Goal: Task Accomplishment & Management: Manage account settings

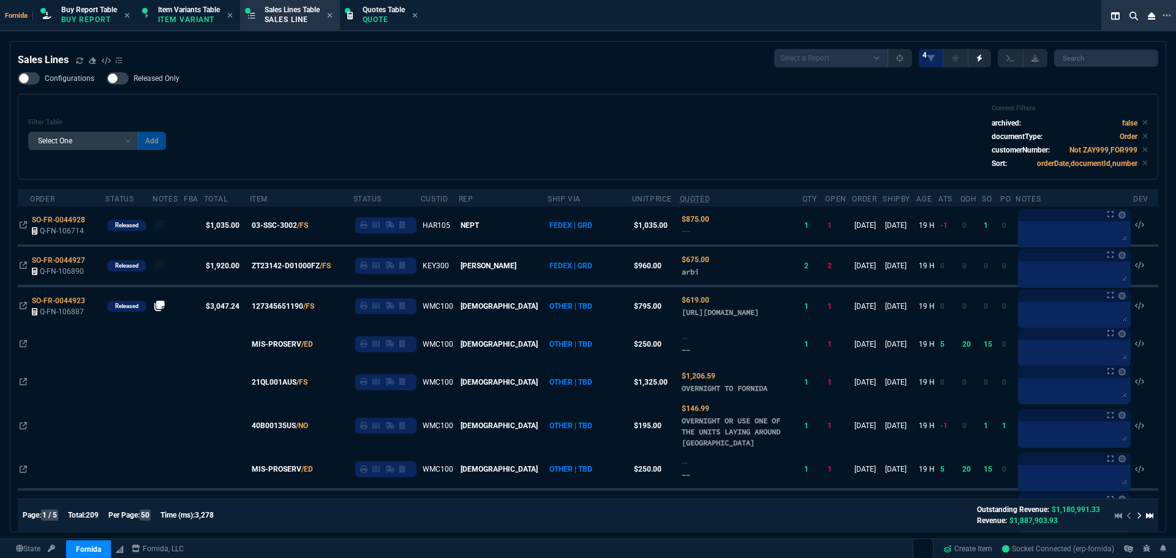
select select "1: BROV"
select select
click at [355, 111] on div "Filter Table Select One Add Filter () Age () ATS () Cond (itemVariantCode) Cust…" at bounding box center [588, 136] width 1120 height 65
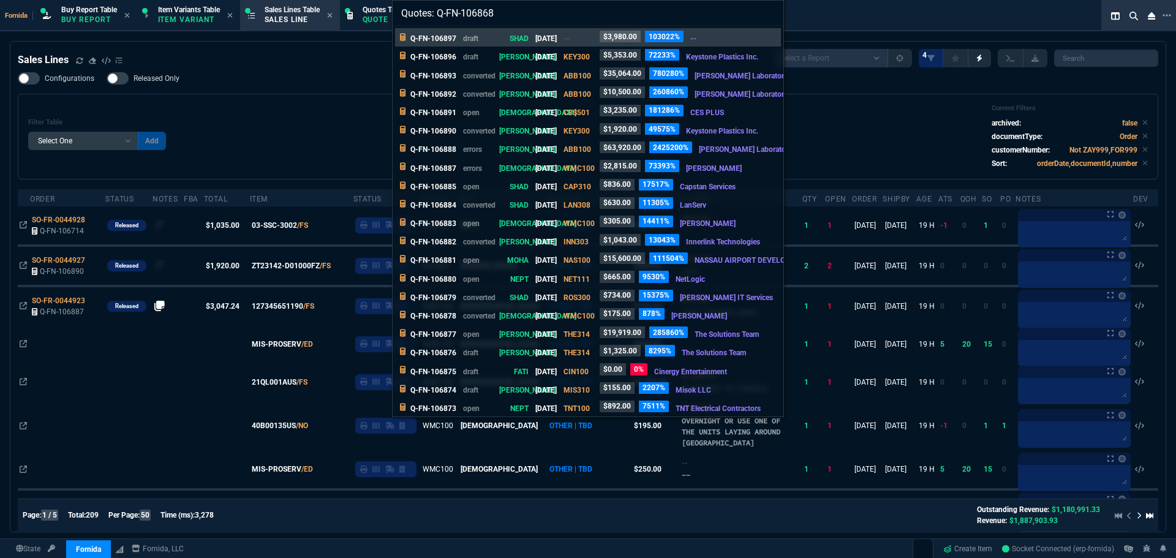
type input "Quotes: Q-FN-106868"
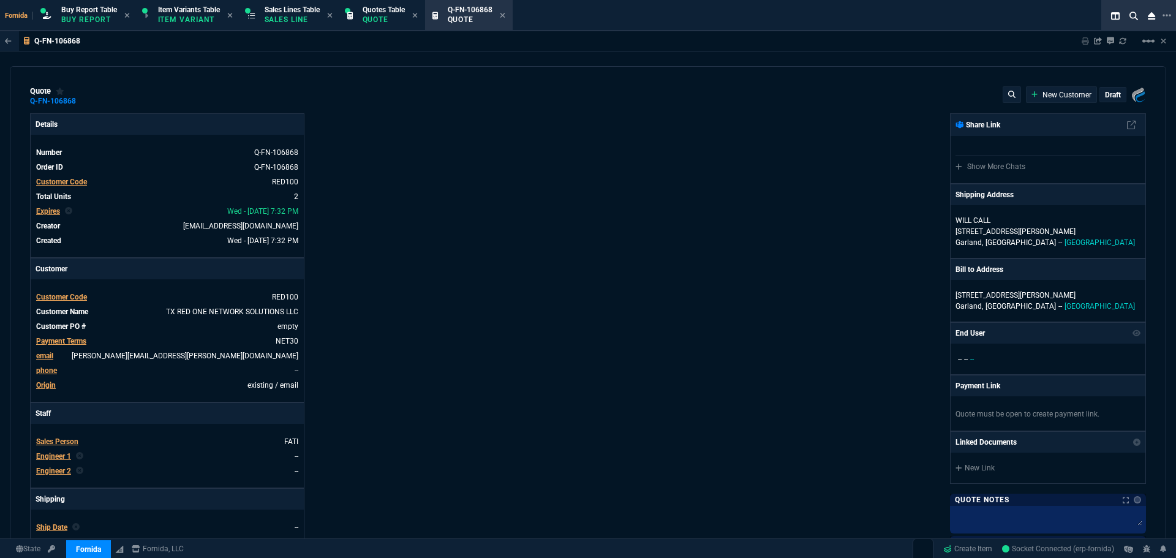
type input "26"
type input "1240"
type input "29"
type input "1761"
type input "6858.43"
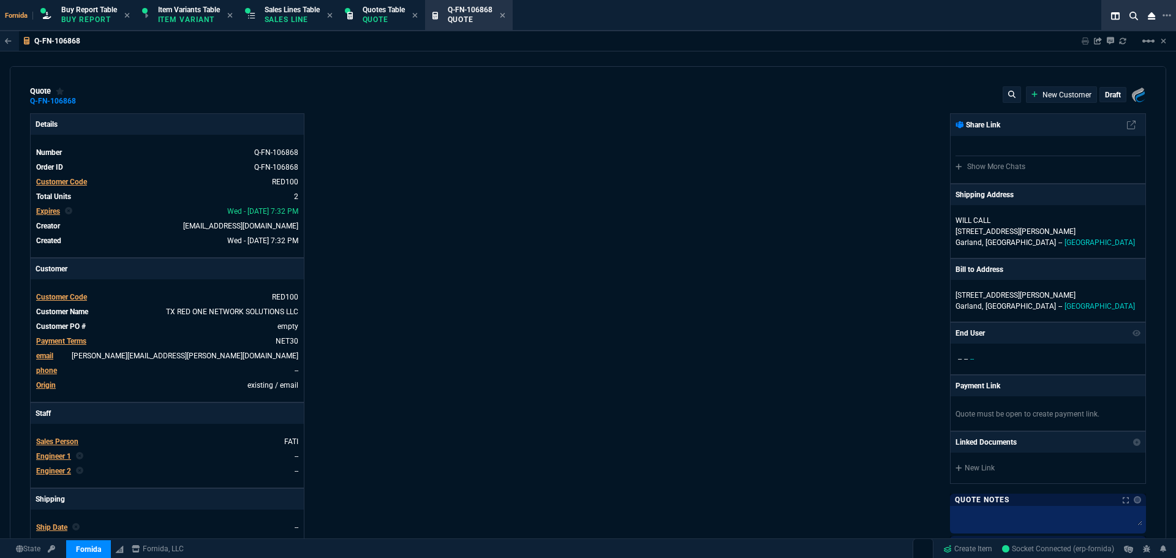
type input "8868"
type input "31"
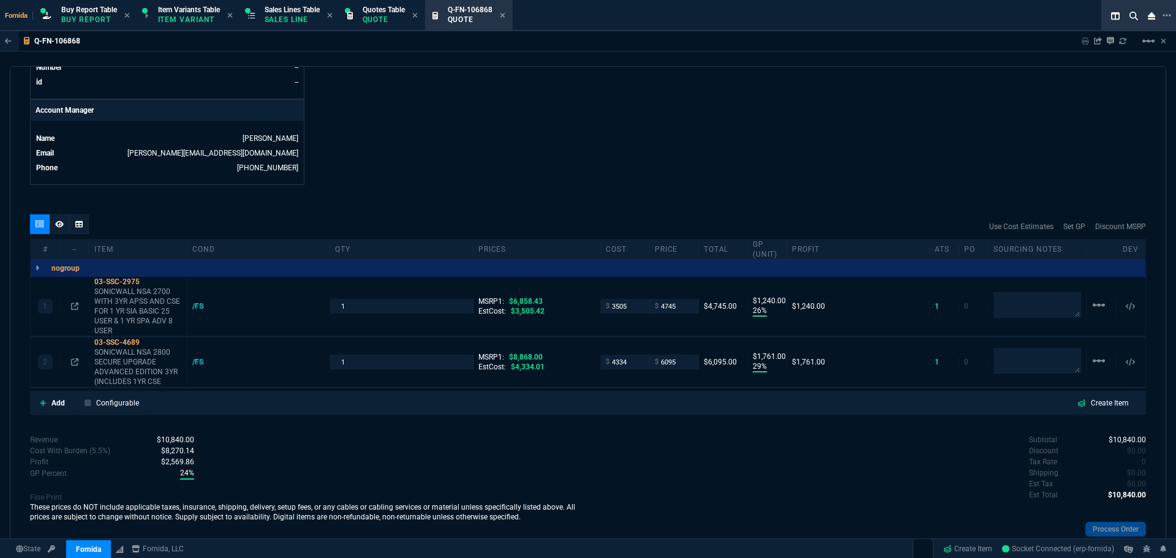
scroll to position [605, 0]
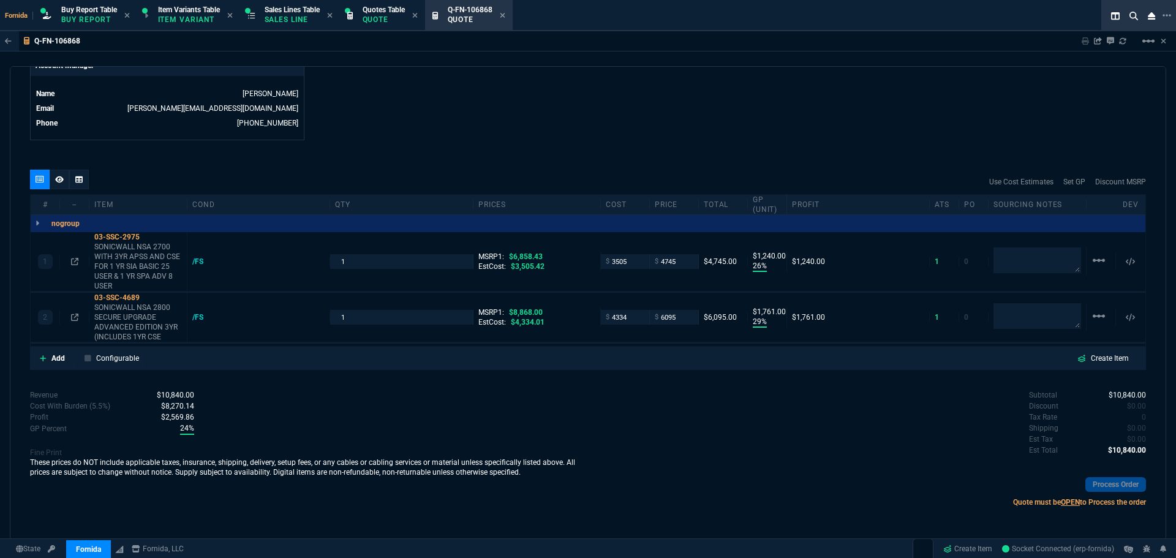
click at [187, 15] on p "Item Variant" at bounding box center [188, 20] width 61 height 10
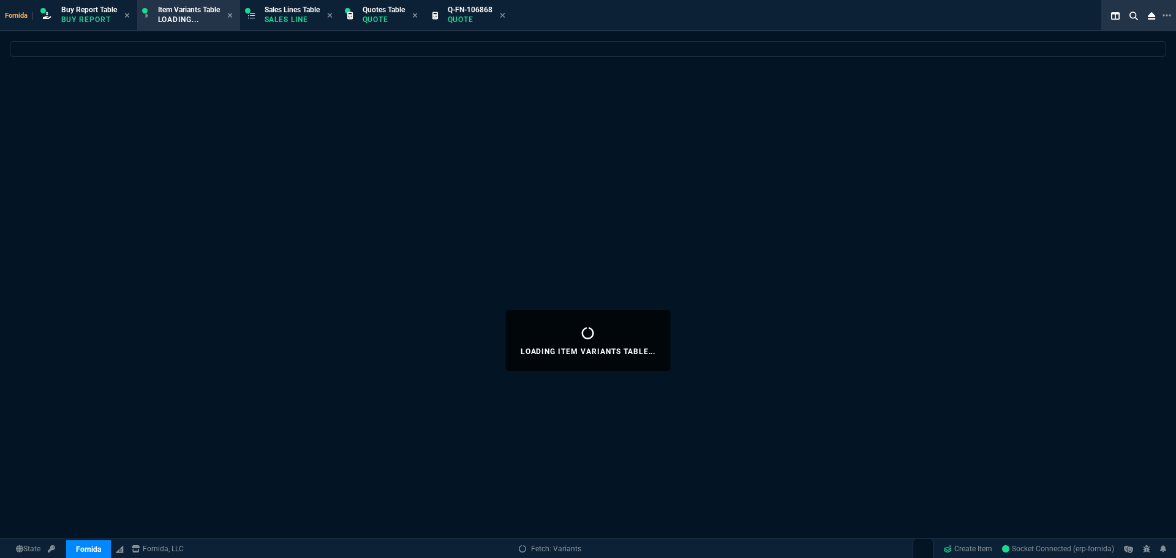
select select
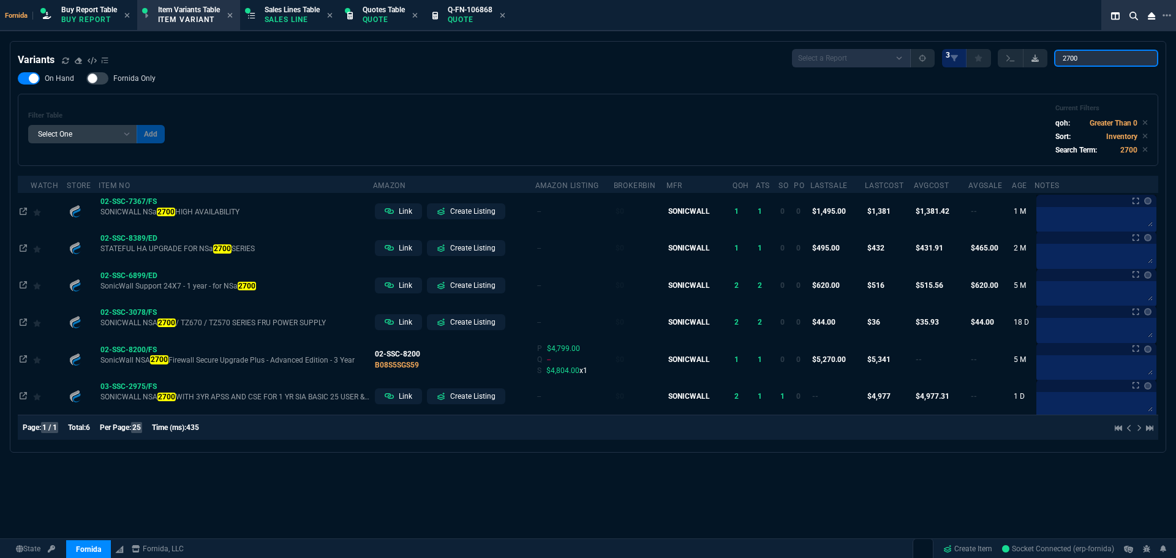
drag, startPoint x: 1107, startPoint y: 55, endPoint x: 1025, endPoint y: 55, distance: 82.1
click at [1025, 55] on div "Select a Report ProblemInventory-7-17-23 BrokerBin22 Listed On Amazon Stock not…" at bounding box center [975, 58] width 366 height 18
type input "TZ570"
drag, startPoint x: 1025, startPoint y: 55, endPoint x: 978, endPoint y: 74, distance: 51.1
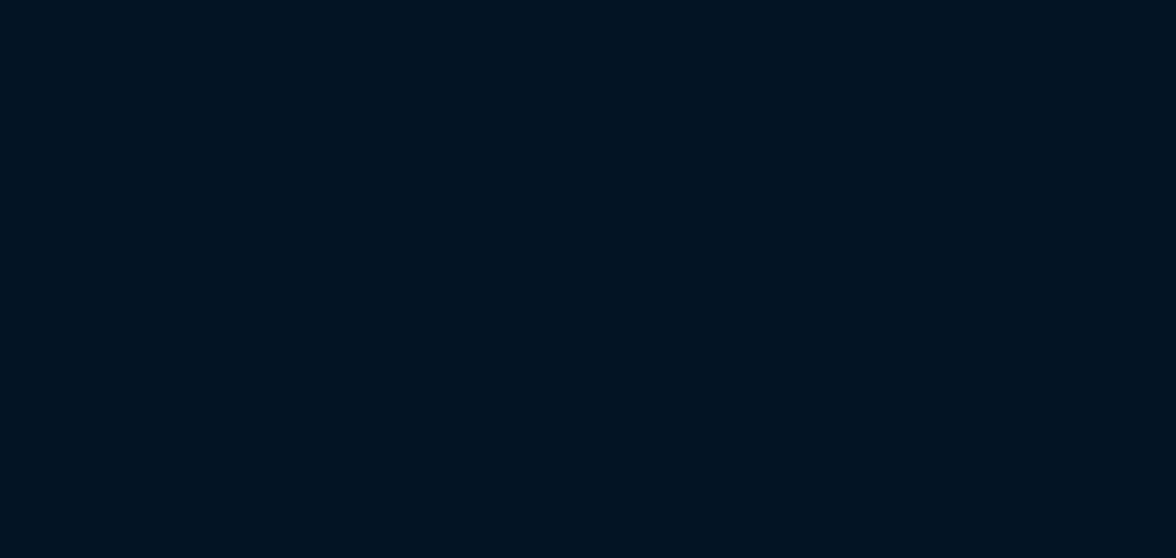
click at [574, 0] on html "Copy Next — ChatGPT Close" at bounding box center [588, 0] width 1176 height 0
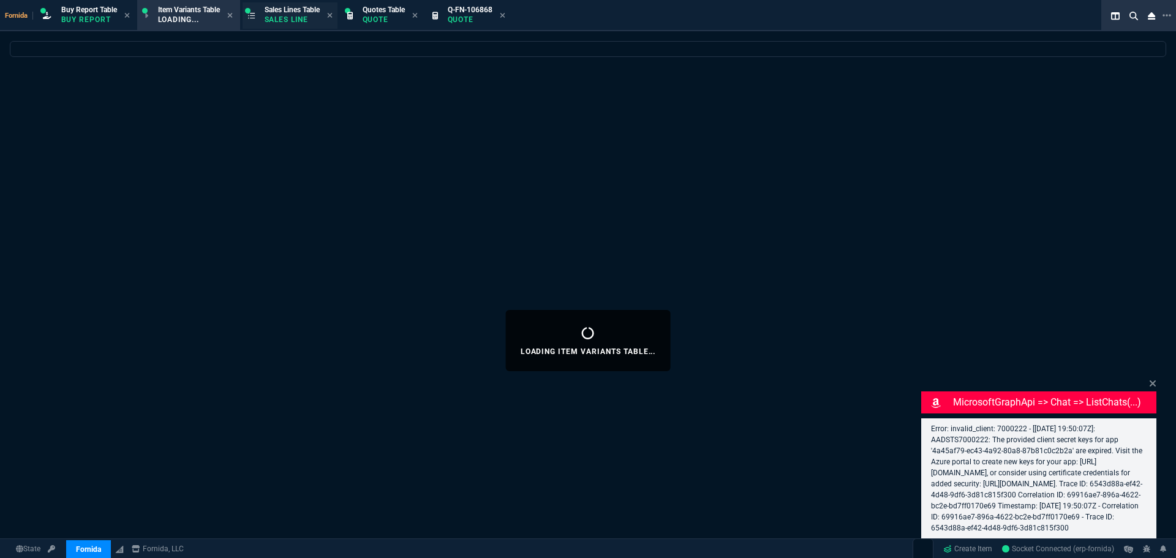
select select "1: BROV"
select select
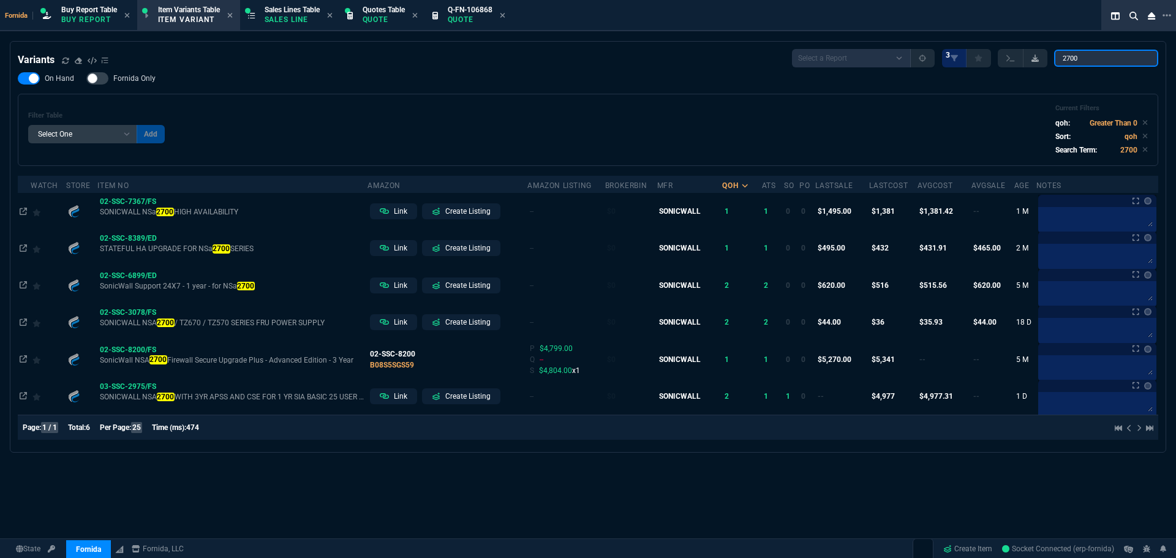
drag, startPoint x: 1101, startPoint y: 62, endPoint x: 1035, endPoint y: 61, distance: 66.2
click at [1035, 61] on div "Select a Report ProblemInventory-7-17-23 BrokerBin22 Listed On Amazon Stock not…" at bounding box center [975, 58] width 366 height 18
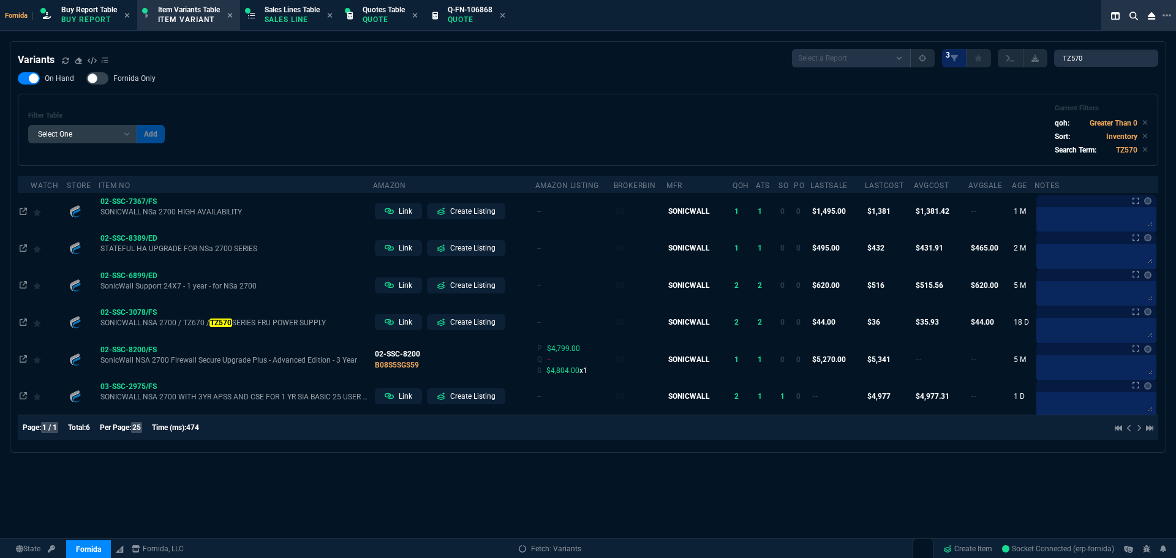
click at [351, 118] on div "Filter Table Select One Add Filter () Age (daysAgo) Amazon (asin) Amazon Listin…" at bounding box center [588, 129] width 1120 height 51
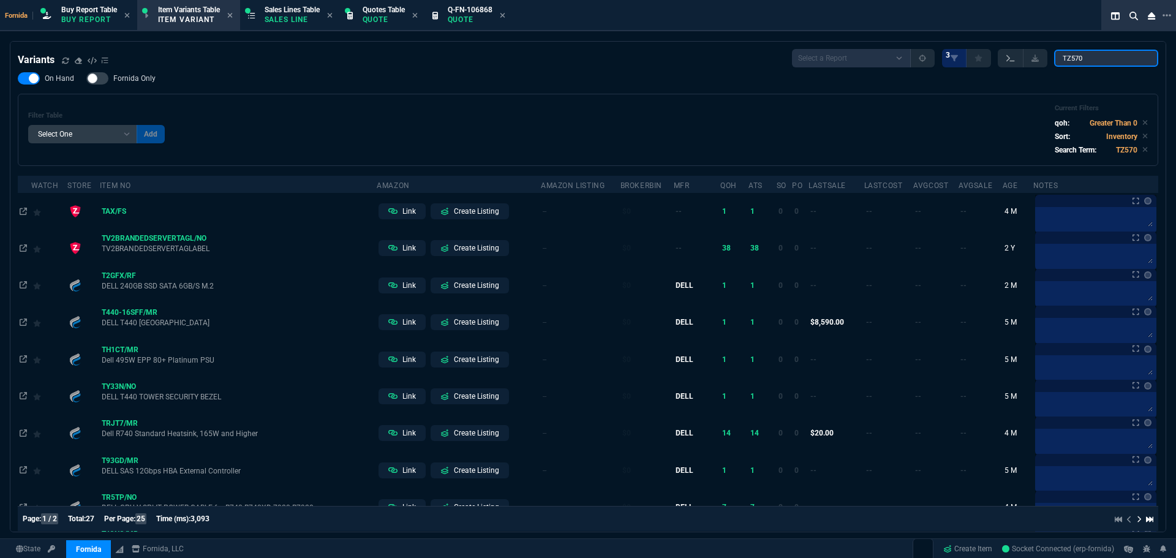
drag, startPoint x: 1012, startPoint y: 58, endPoint x: 1002, endPoint y: 58, distance: 10.4
click at [1002, 58] on div "Select a Report ProblemInventory-7-17-23 BrokerBin22 Listed On Amazon Stock not…" at bounding box center [975, 58] width 366 height 18
type input "TZ570"
click at [632, 148] on div "Filter Table Select One Add Filter () Age (daysAgo) Amazon (asin) Amazon Listin…" at bounding box center [588, 129] width 1120 height 51
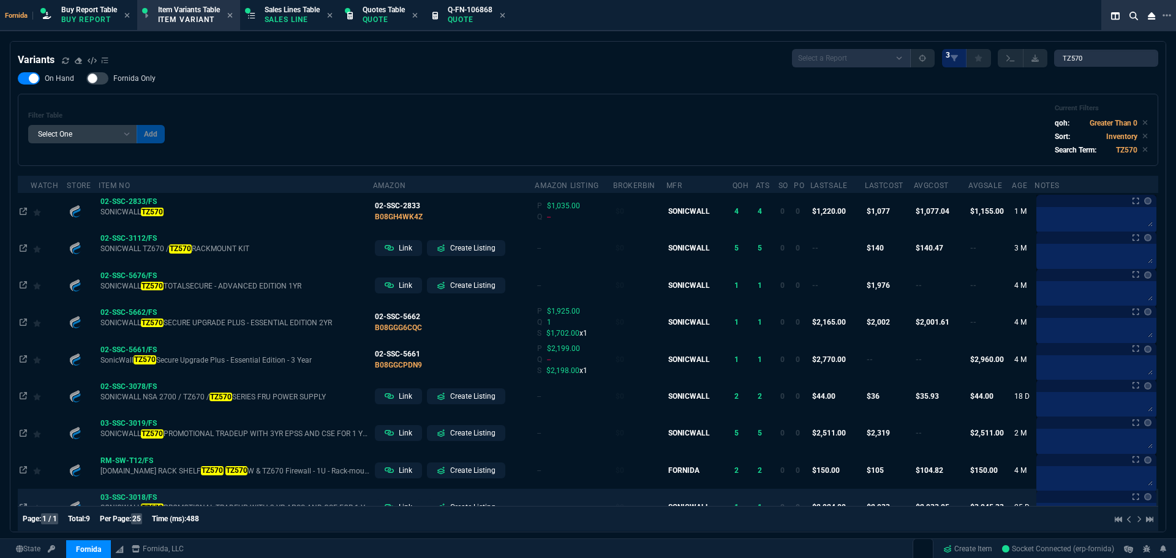
scroll to position [32, 0]
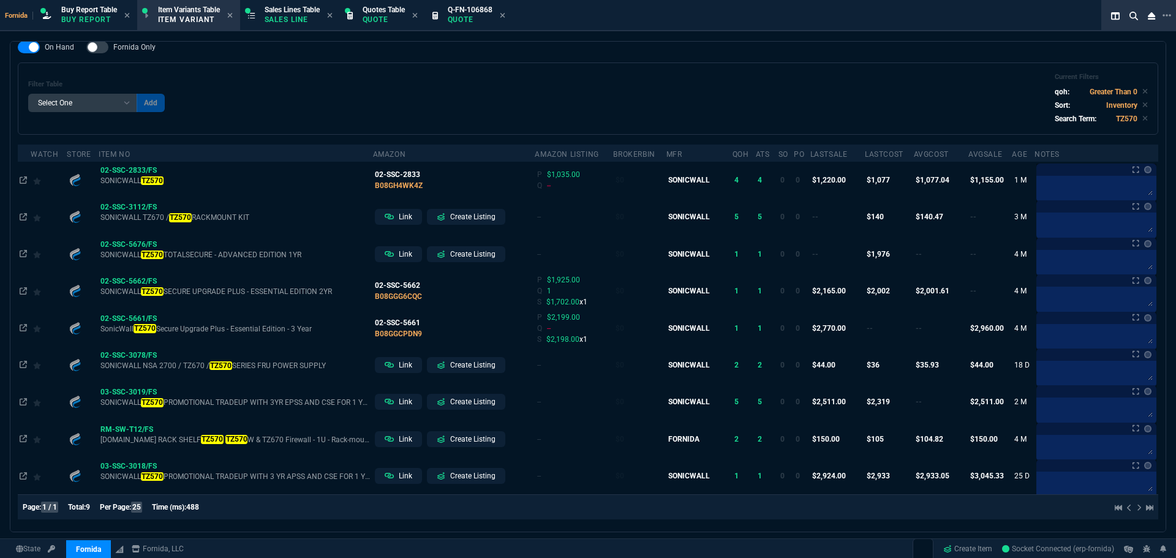
drag, startPoint x: 165, startPoint y: 468, endPoint x: 458, endPoint y: 75, distance: 489.6
click at [165, 468] on icon at bounding box center [165, 466] width 7 height 7
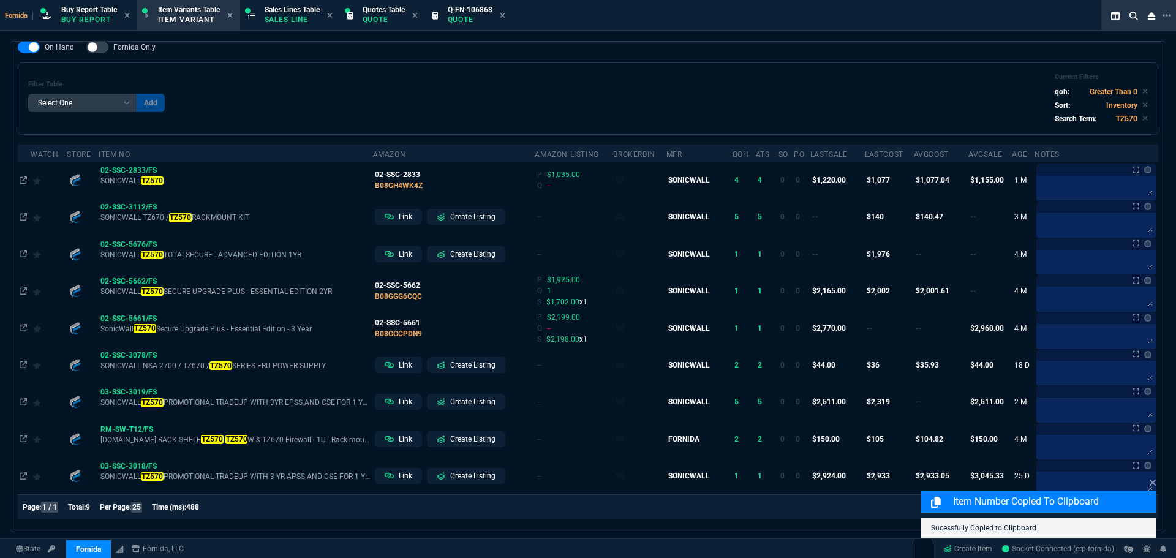
click at [472, 72] on div "Filter Table Select One Add Filter () Age (daysAgo) Amazon (asin) Amazon Listin…" at bounding box center [588, 98] width 1141 height 72
click at [460, 13] on span "Q-FN-106868" at bounding box center [470, 10] width 45 height 9
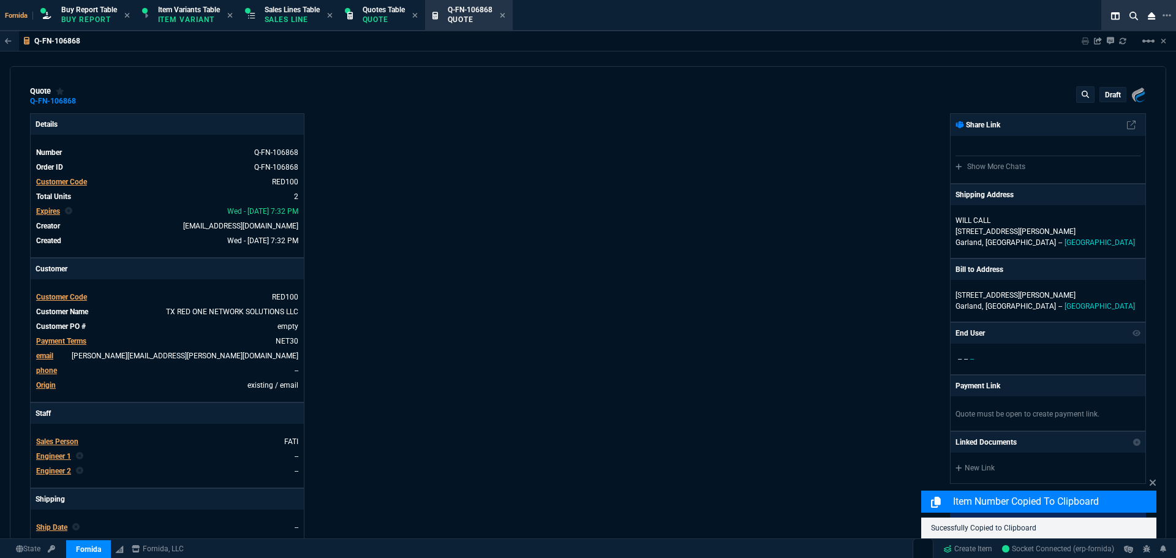
type input "26"
type input "1240"
type input "6858.43"
type input "29"
type input "1761"
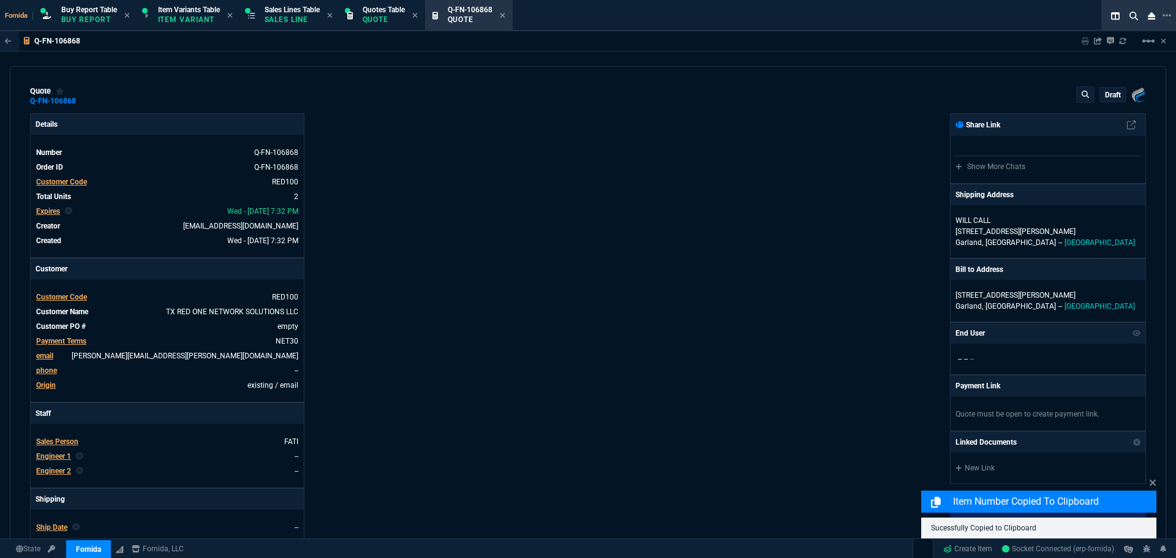
type input "8868"
type input "31"
click at [1149, 42] on mat-icon "linear_scale" at bounding box center [1149, 41] width 15 height 15
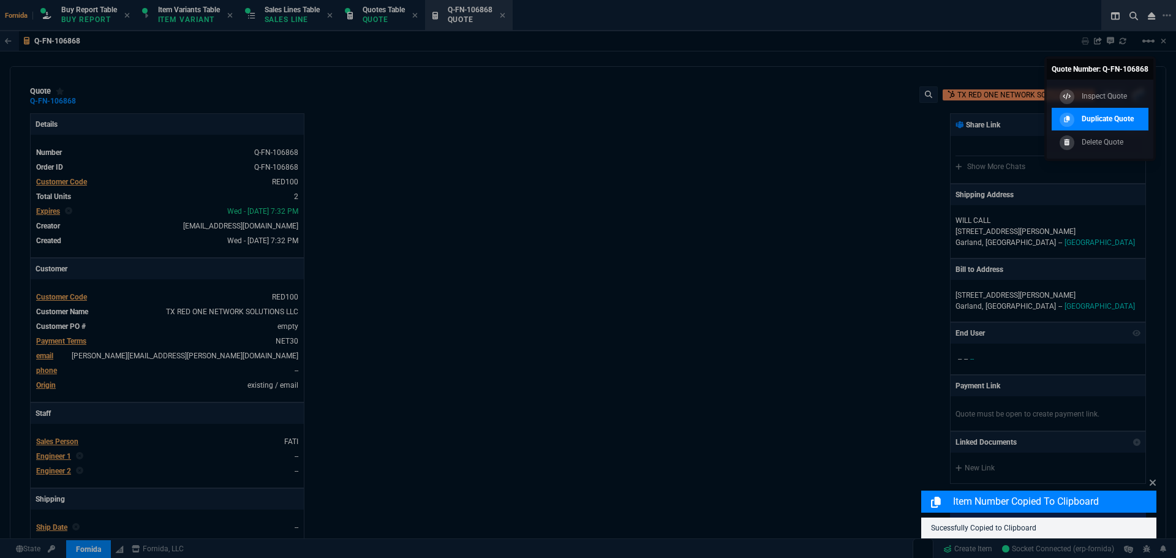
click at [1126, 118] on p "Duplicate Quote" at bounding box center [1108, 118] width 52 height 11
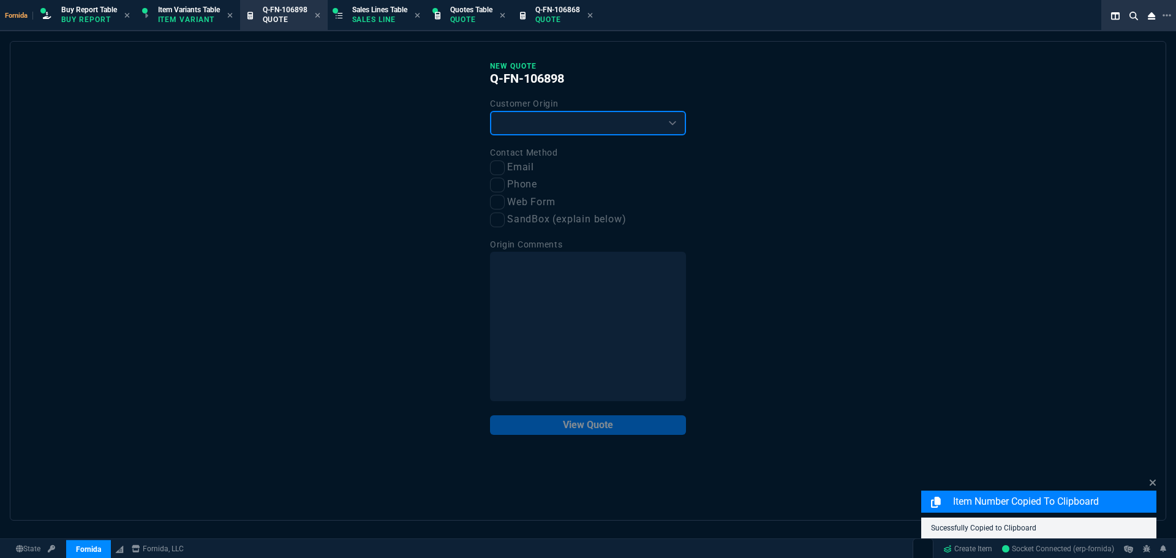
click at [531, 132] on select "Existing Customer Amazon Lead (first order) Website Lead (first order) Called (…" at bounding box center [588, 123] width 196 height 25
click at [490, 112] on select "Existing Customer Amazon Lead (first order) Website Lead (first order) Called (…" at bounding box center [588, 123] width 196 height 25
drag, startPoint x: 532, startPoint y: 129, endPoint x: 531, endPoint y: 135, distance: 6.8
click at [532, 129] on select "Existing Customer Amazon Lead (first order) Website Lead (first order) Called (…" at bounding box center [588, 123] width 196 height 25
select select "existing"
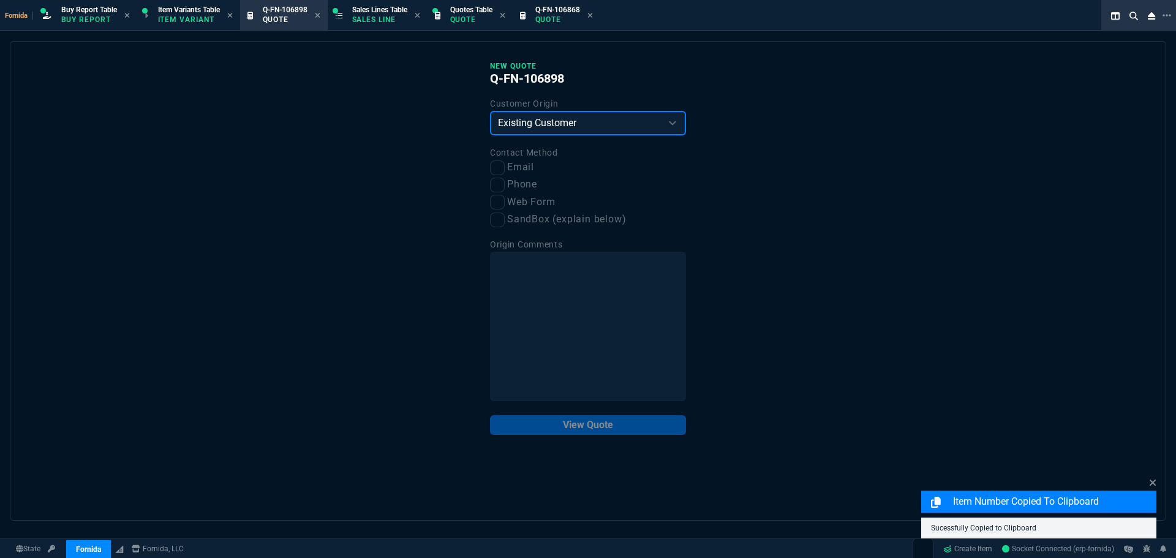
click at [490, 112] on select "Existing Customer Amazon Lead (first order) Website Lead (first order) Called (…" at bounding box center [588, 123] width 196 height 25
drag, startPoint x: 511, startPoint y: 157, endPoint x: 511, endPoint y: 167, distance: 9.2
click at [511, 157] on label "Contact Method" at bounding box center [524, 153] width 68 height 10
click at [509, 170] on label "Email" at bounding box center [588, 167] width 196 height 15
click at [505, 170] on input "Email" at bounding box center [497, 168] width 15 height 15
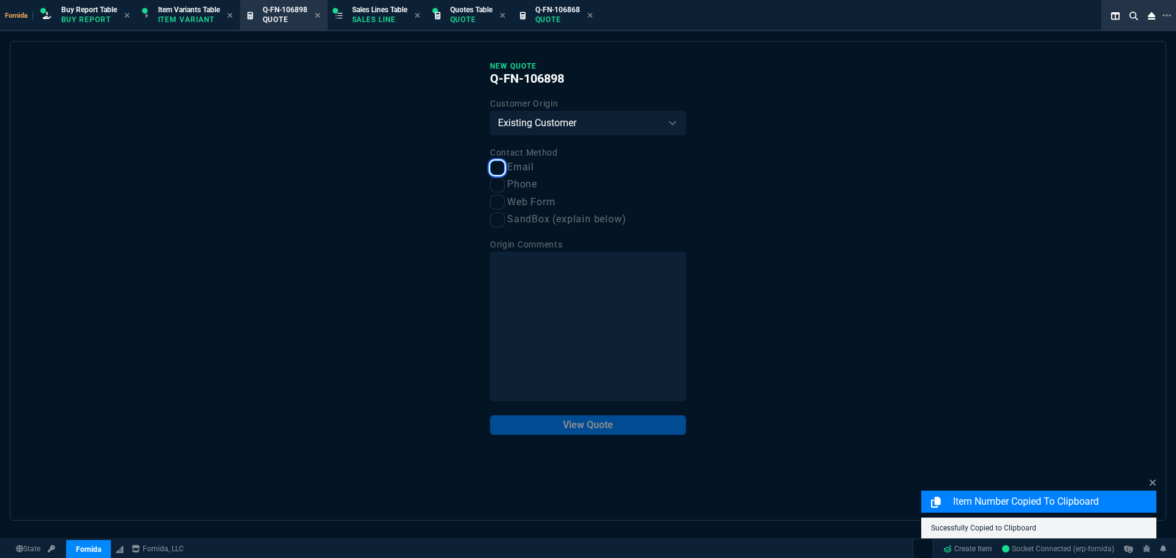
checkbox input "true"
click at [597, 431] on button "View Quote" at bounding box center [588, 425] width 196 height 20
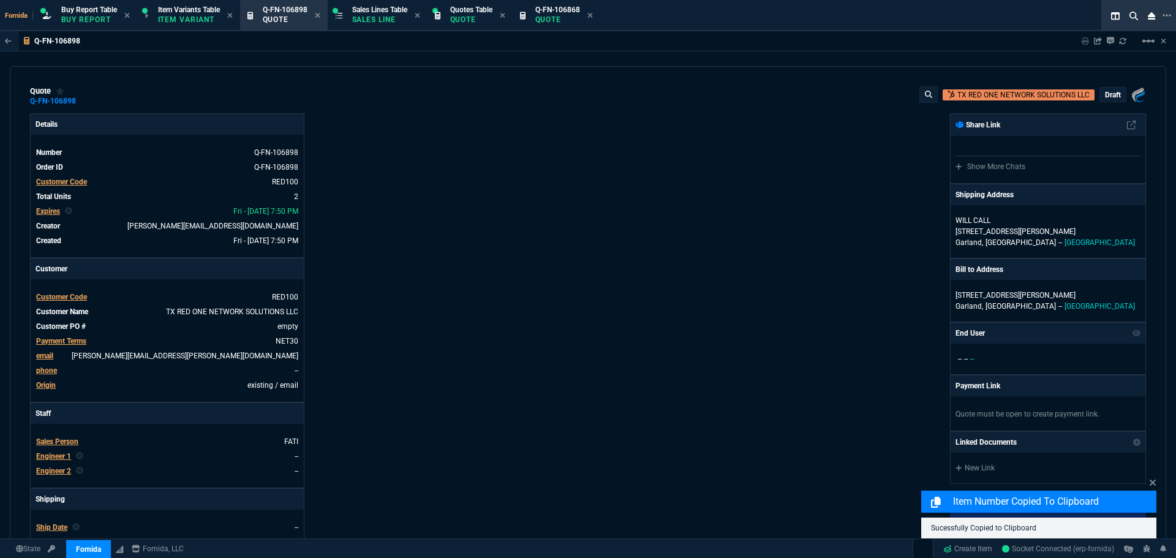
type input "26"
type input "1240"
type input "29"
type input "1761"
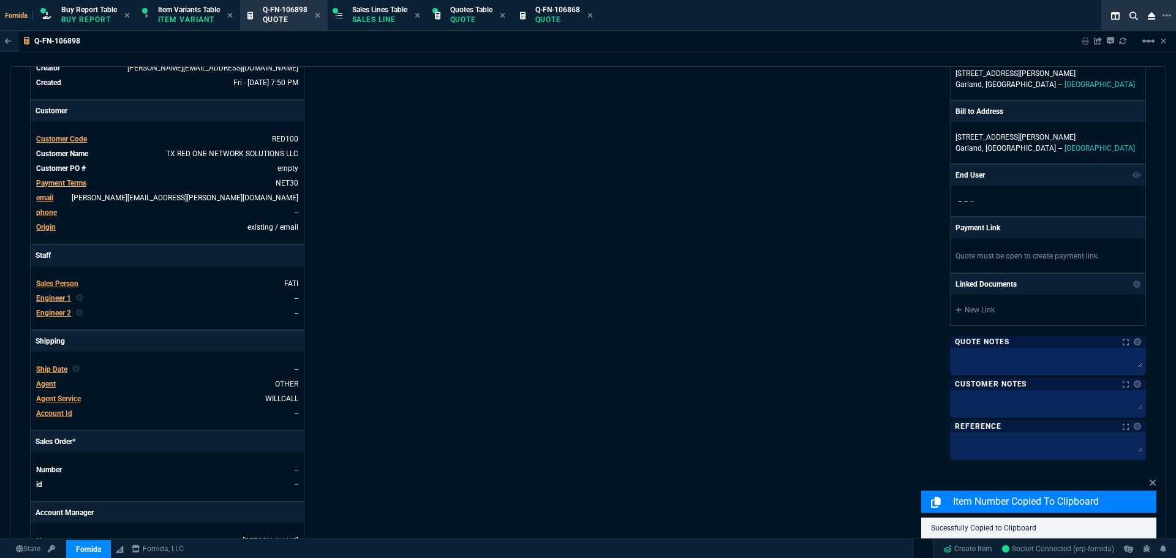
type input "31"
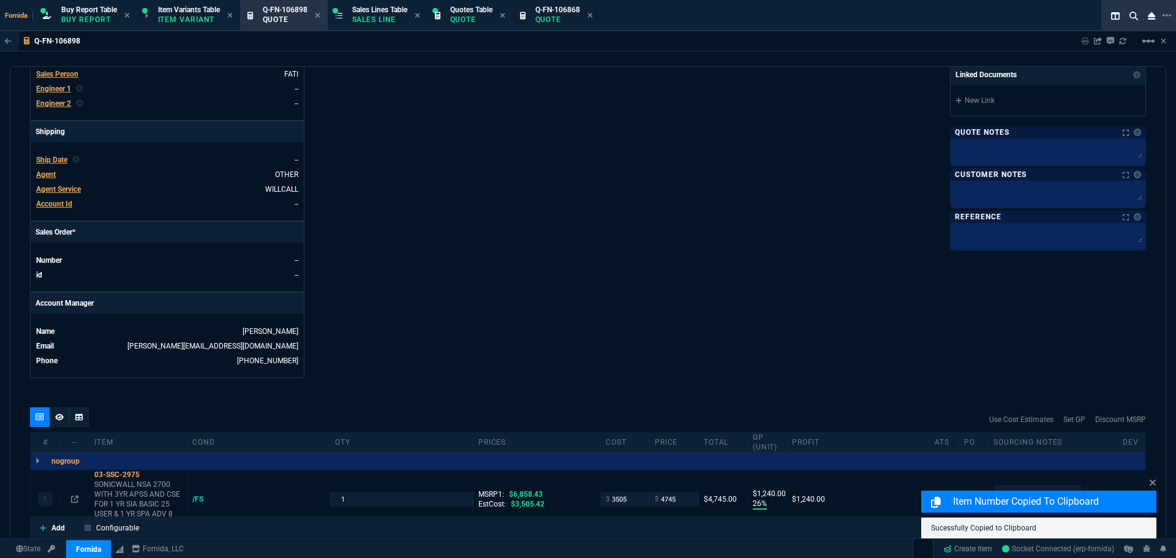
scroll to position [605, 0]
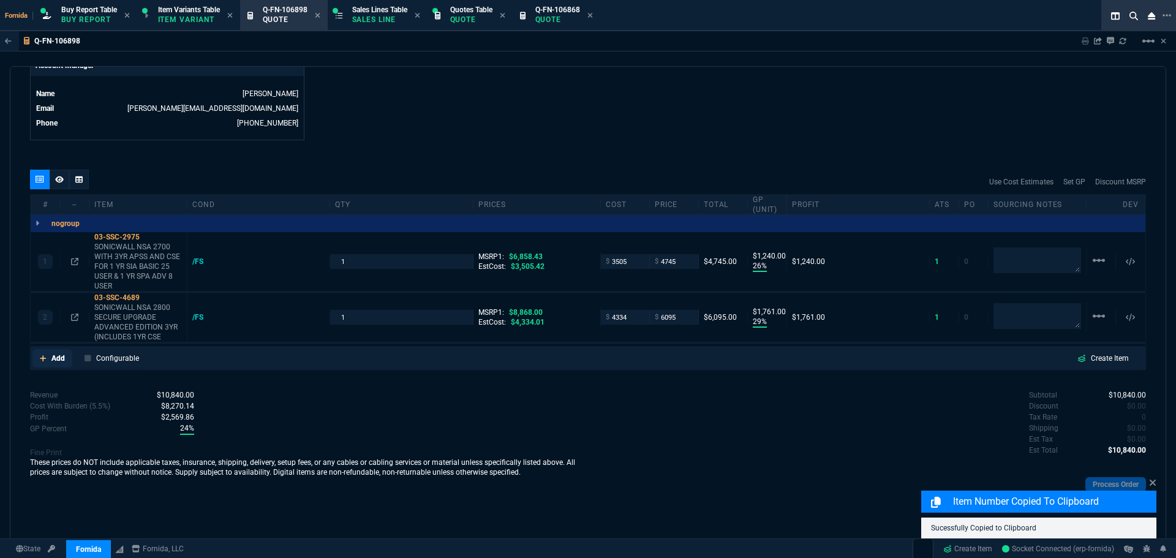
click at [71, 358] on link "Add" at bounding box center [52, 358] width 40 height 18
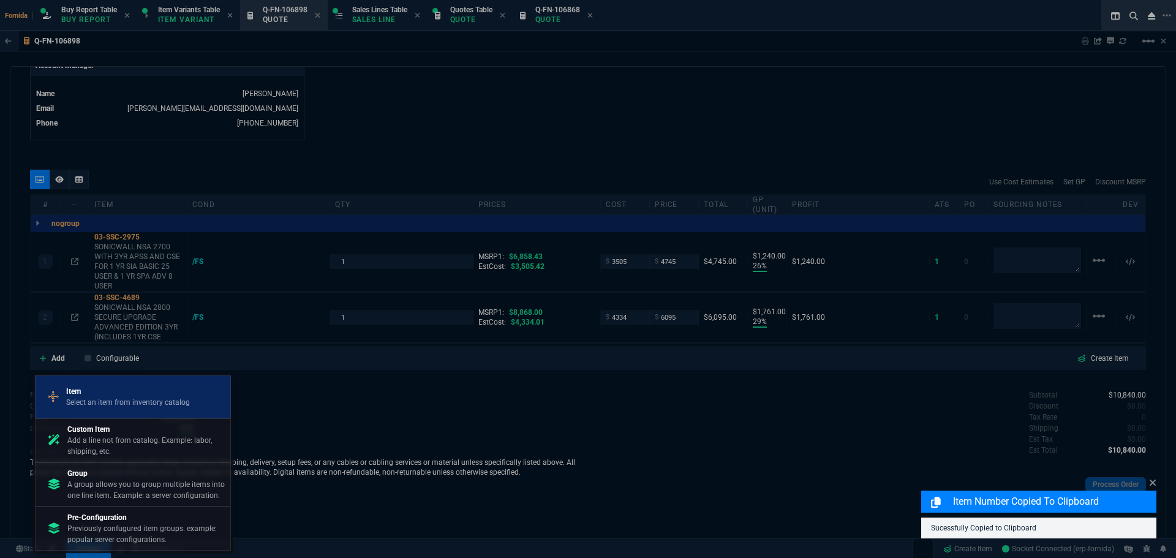
click at [96, 403] on p "Select an item from inventory catalog" at bounding box center [128, 402] width 124 height 11
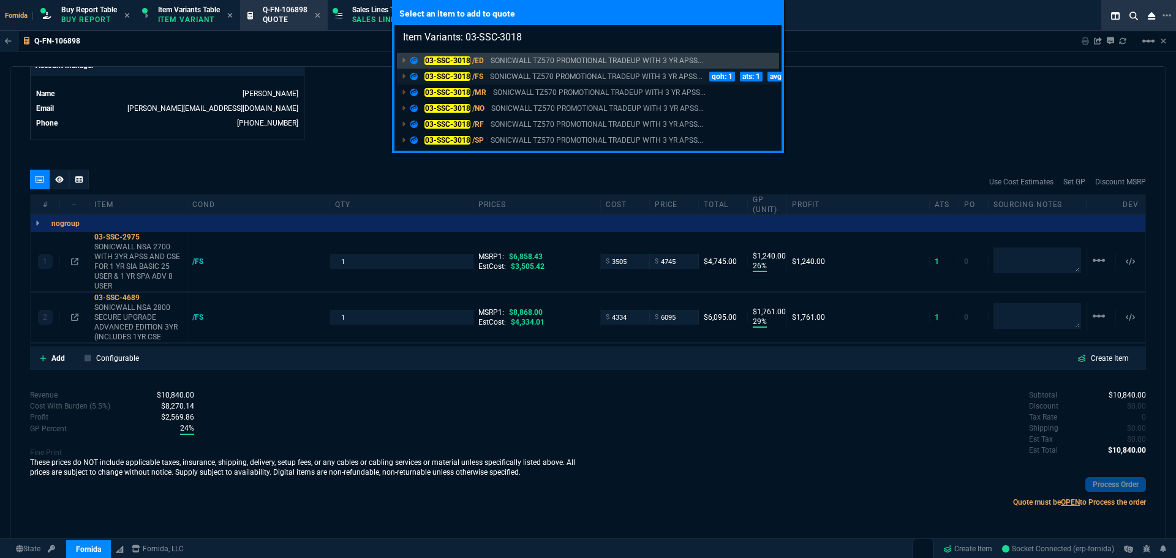
type input "Item Variants: 03-SSC-3018"
click at [524, 75] on p "SONICWALL TZ570 PROMOTIONAL TRADEUP WITH 3 YR APSS..." at bounding box center [596, 76] width 213 height 11
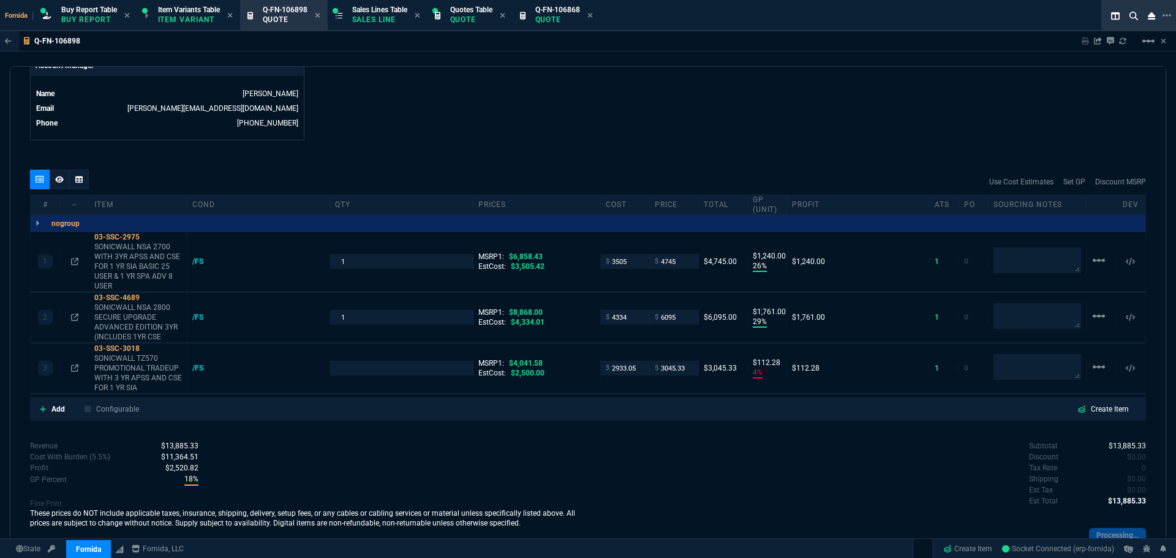
click at [75, 408] on div "Add Configurable" at bounding box center [89, 409] width 114 height 18
type input "26"
type input "1240"
type input "29"
type input "1761"
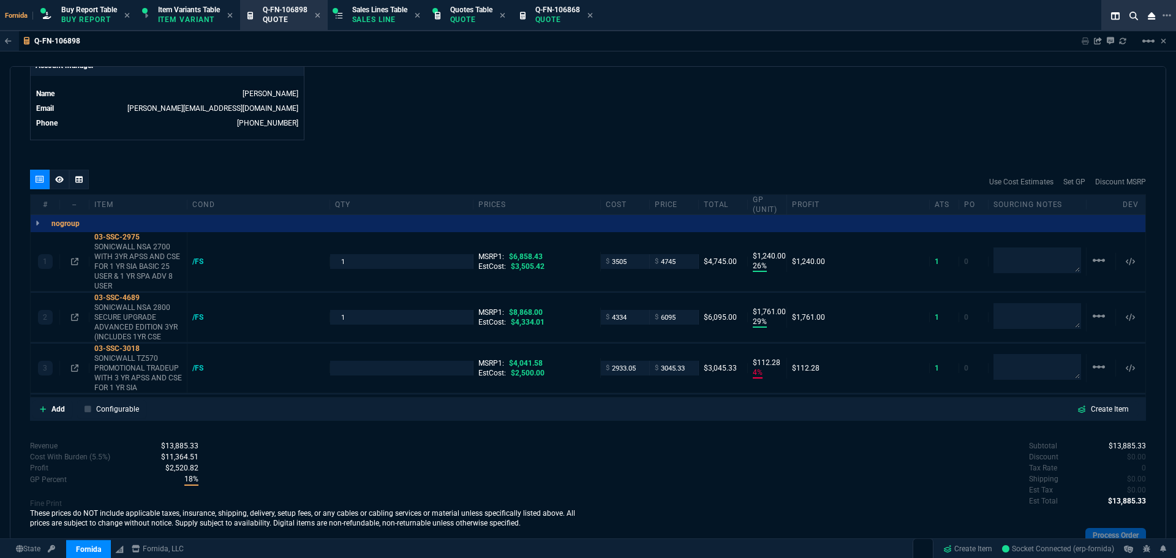
type input "4"
type input "112"
type input "31"
type input "25"
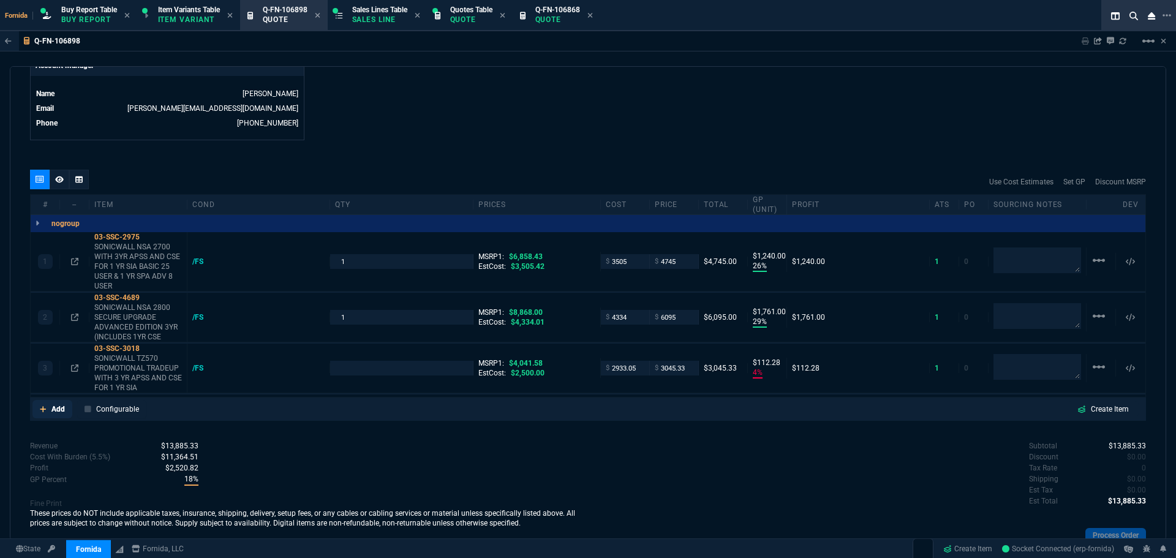
click at [57, 416] on link "Add" at bounding box center [52, 409] width 40 height 18
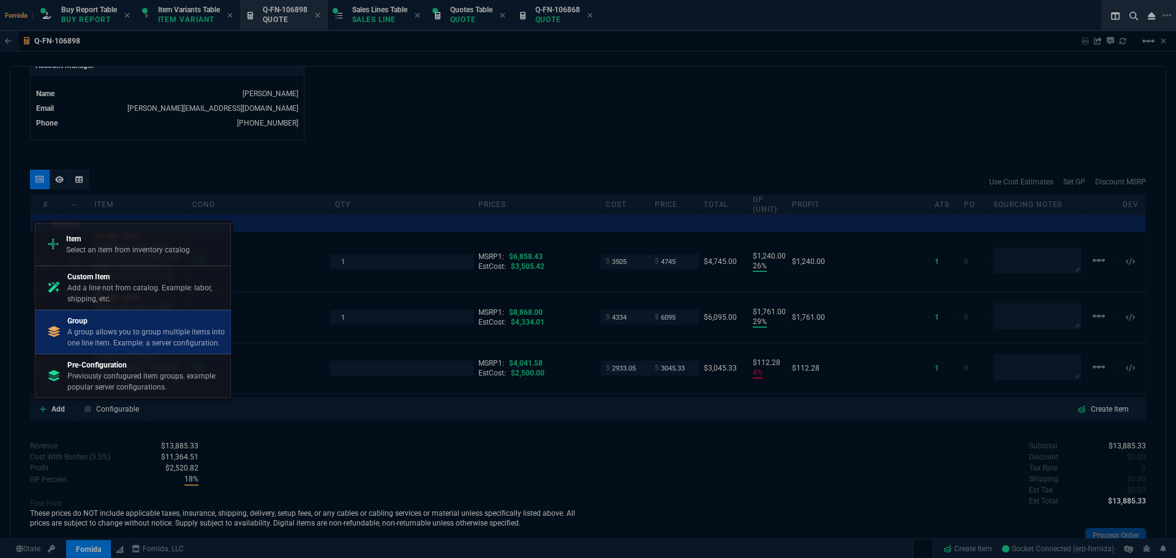
click at [104, 336] on p "A group allows you to group multiple items into one line item. Example: a serve…" at bounding box center [146, 338] width 158 height 22
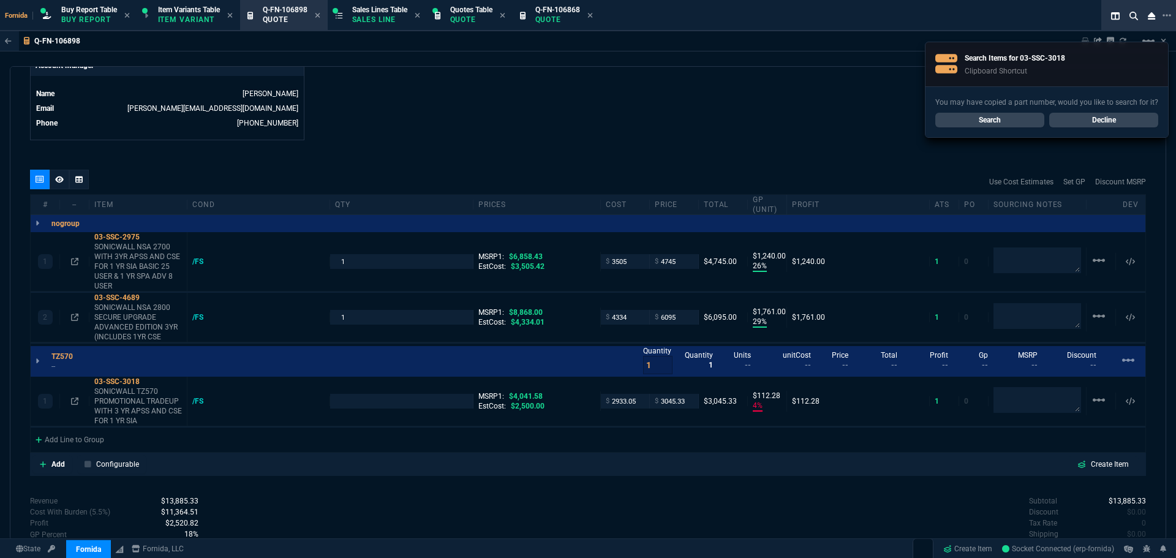
type input "4"
type input "112"
type input "25"
click at [174, 406] on p "SONICWALL TZ570 PROMOTIONAL TRADEUP WITH 3 YR APSS AND CSE FOR 1 YR SIA" at bounding box center [138, 406] width 88 height 39
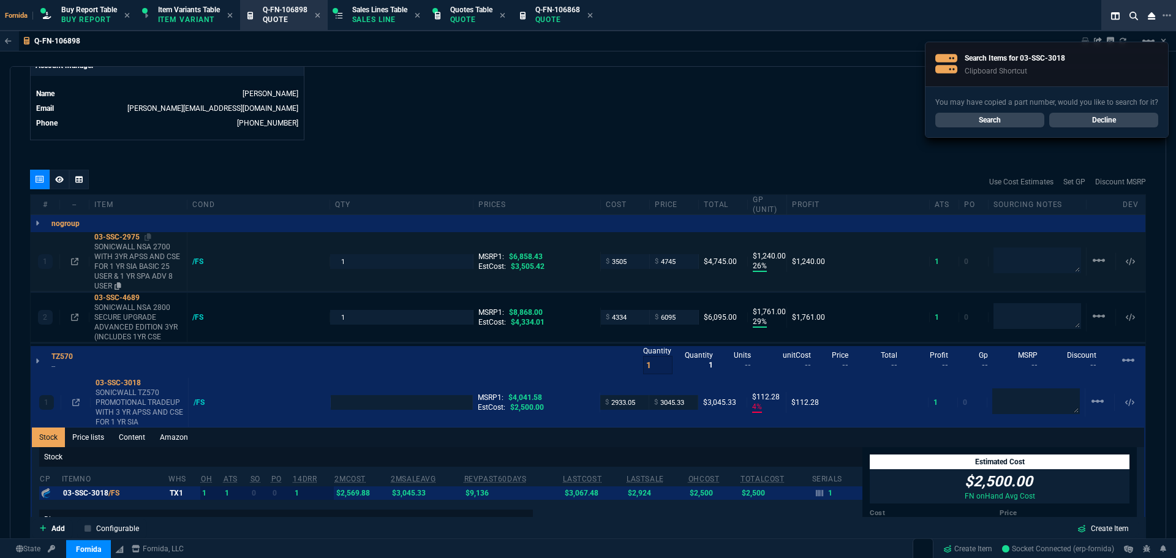
click at [119, 263] on p "SONICWALL NSA 2700 WITH 3YR APSS AND CSE FOR 1 YR SIA BASIC 25 USER & 1 YR SPA …" at bounding box center [138, 266] width 88 height 49
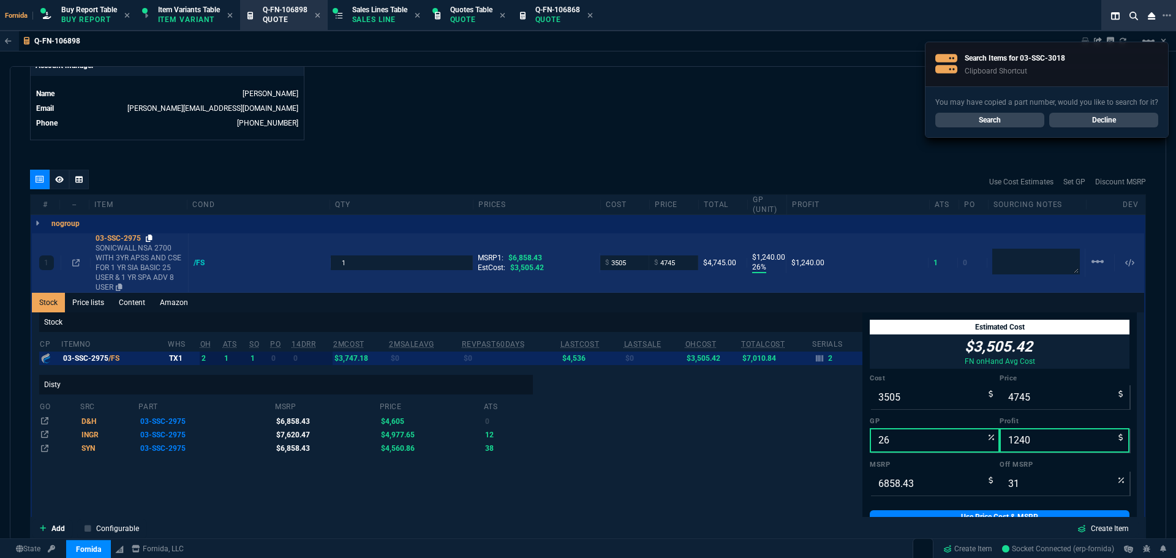
click at [150, 239] on icon at bounding box center [149, 238] width 7 height 7
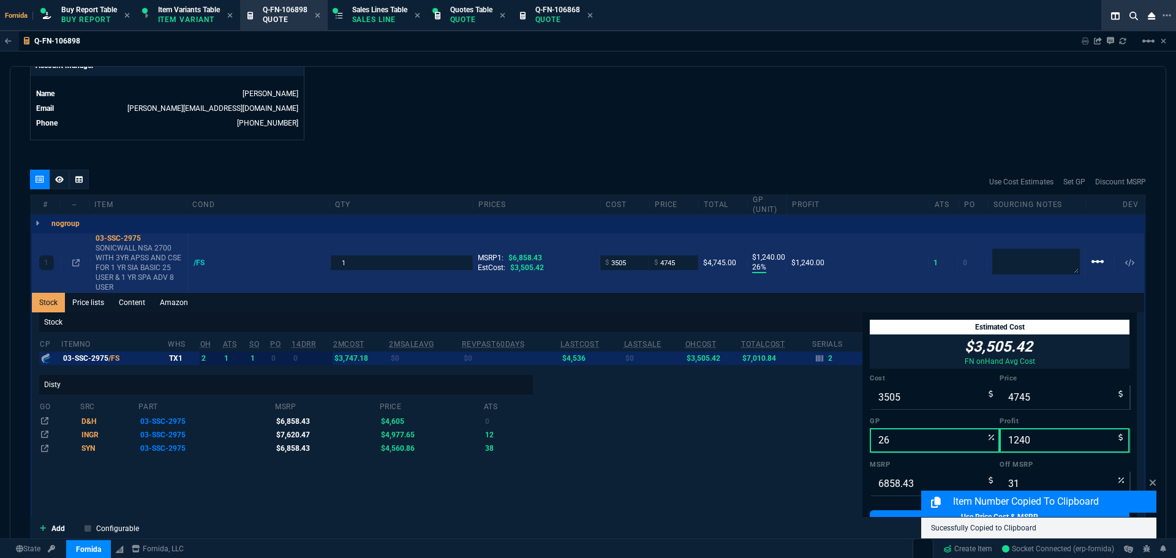
click at [1096, 268] on mat-icon "linear_scale" at bounding box center [1098, 261] width 15 height 15
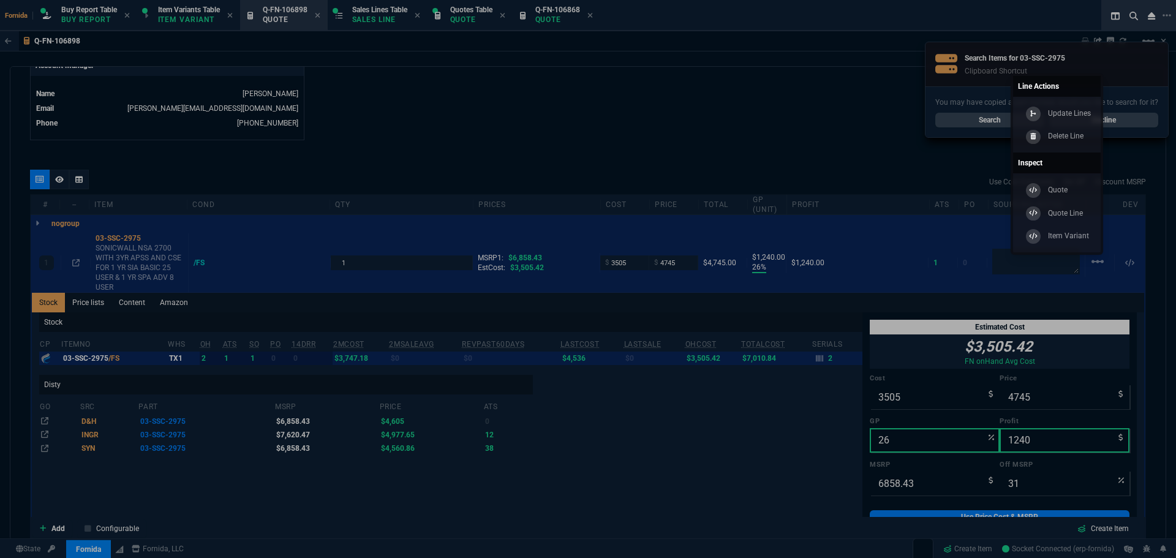
click at [1051, 134] on p "Delete Line" at bounding box center [1066, 136] width 36 height 11
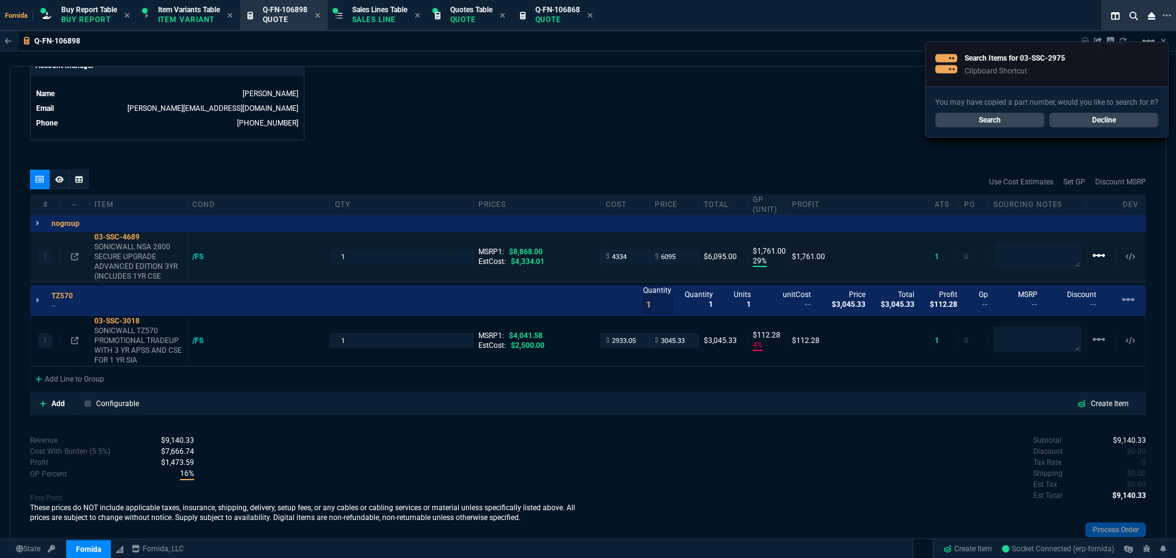
type input "29"
type input "1761"
type input "4"
type input "112"
type input "31"
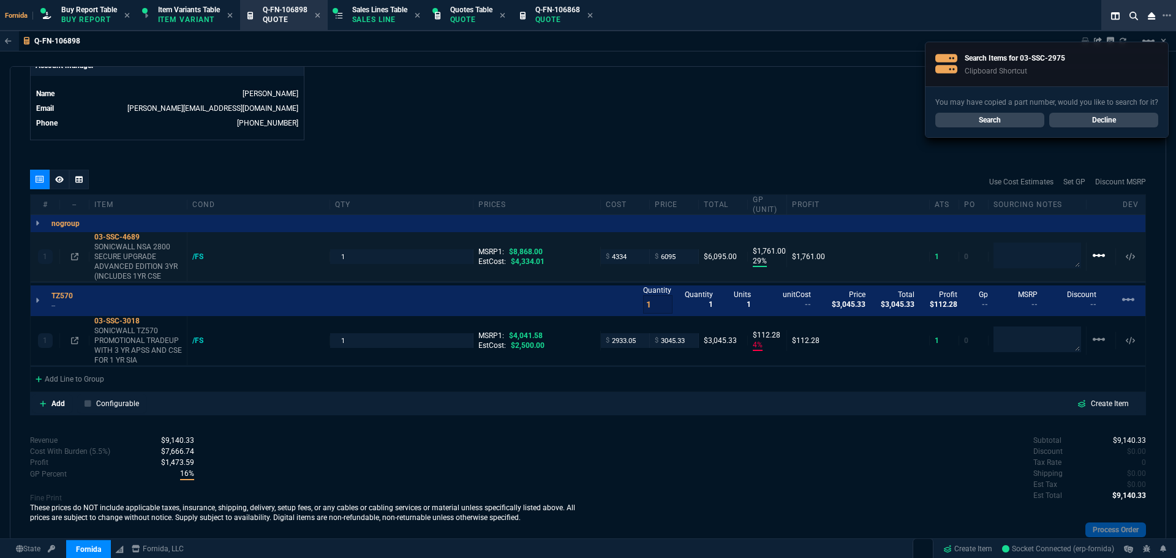
type input "25"
click at [1098, 257] on mat-icon "linear_scale" at bounding box center [1099, 255] width 15 height 15
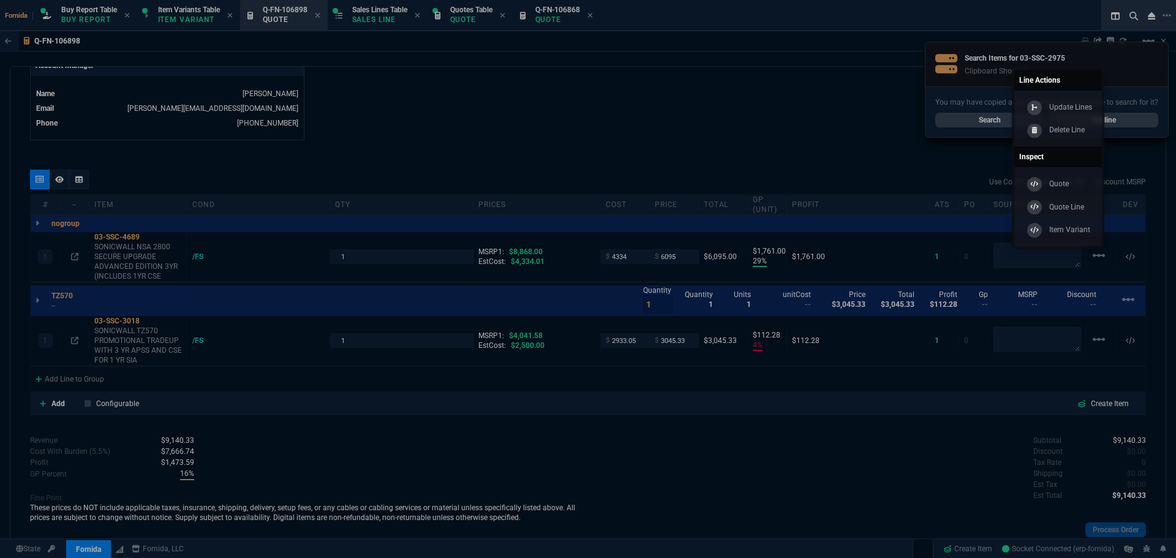
click at [1032, 138] on link "Delete Line" at bounding box center [1059, 130] width 78 height 23
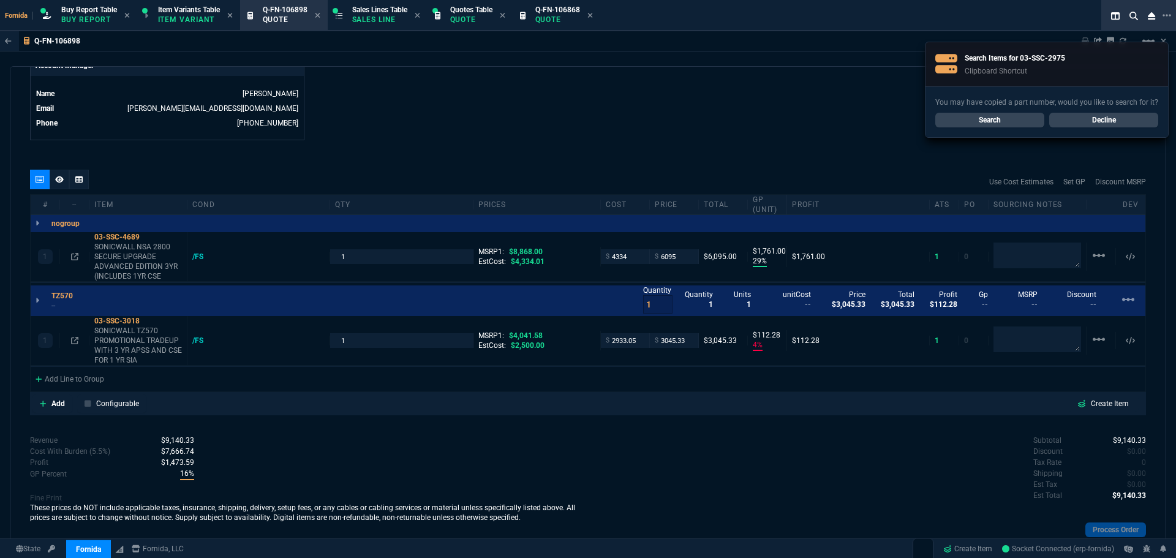
click at [659, 54] on div "Q-FN-106898 Sharing Q-FN-106898 Link Dev Link Share on Teams linear_scale quote…" at bounding box center [588, 315] width 1176 height 568
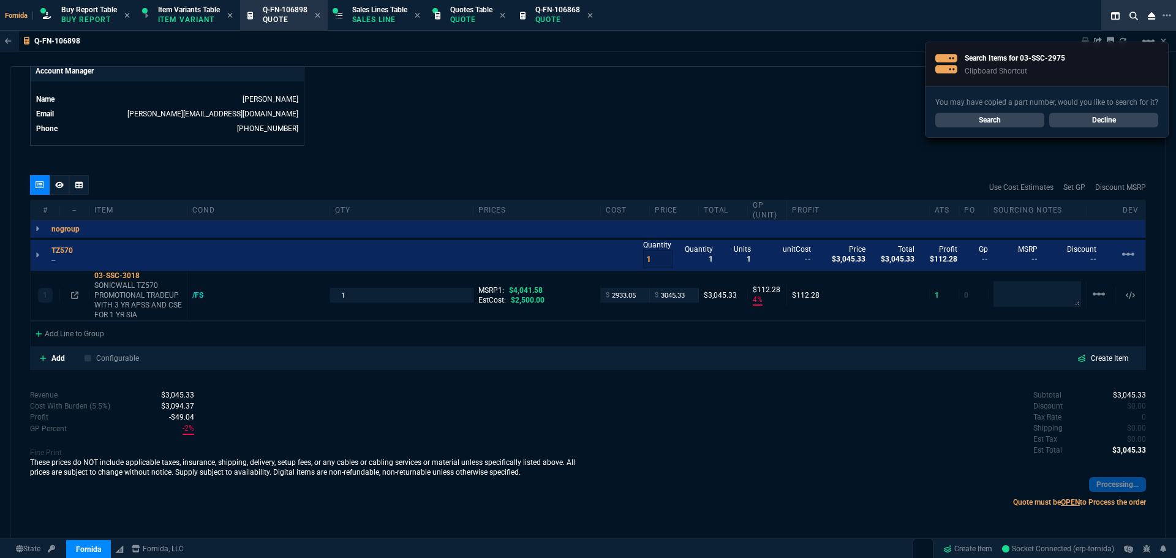
scroll to position [600, 0]
type input "4"
type input "112"
type input "25"
click at [146, 278] on icon at bounding box center [148, 275] width 7 height 7
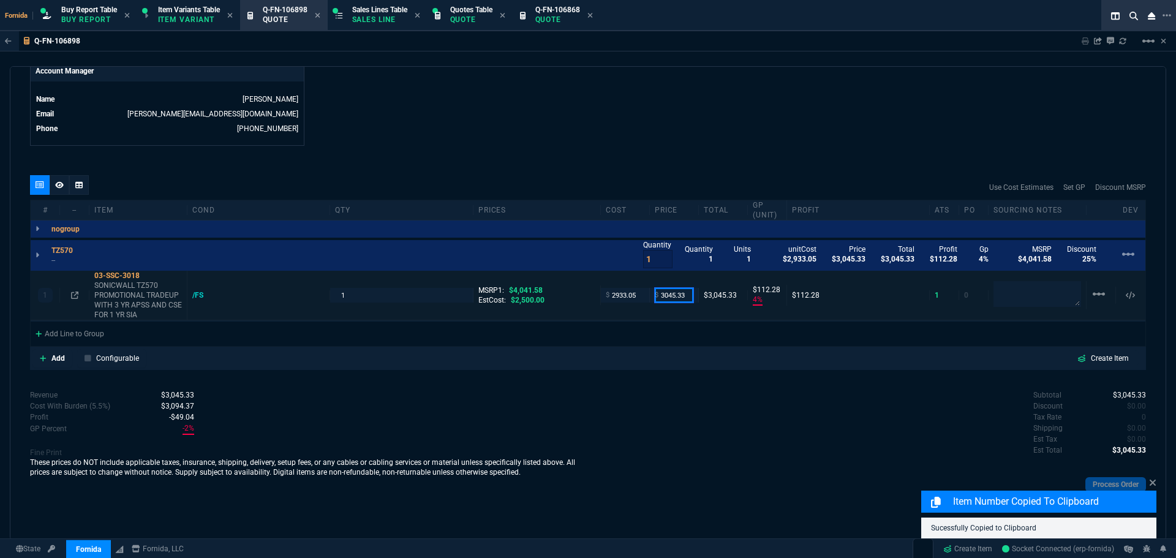
click at [672, 298] on input "3045.33" at bounding box center [674, 295] width 39 height 14
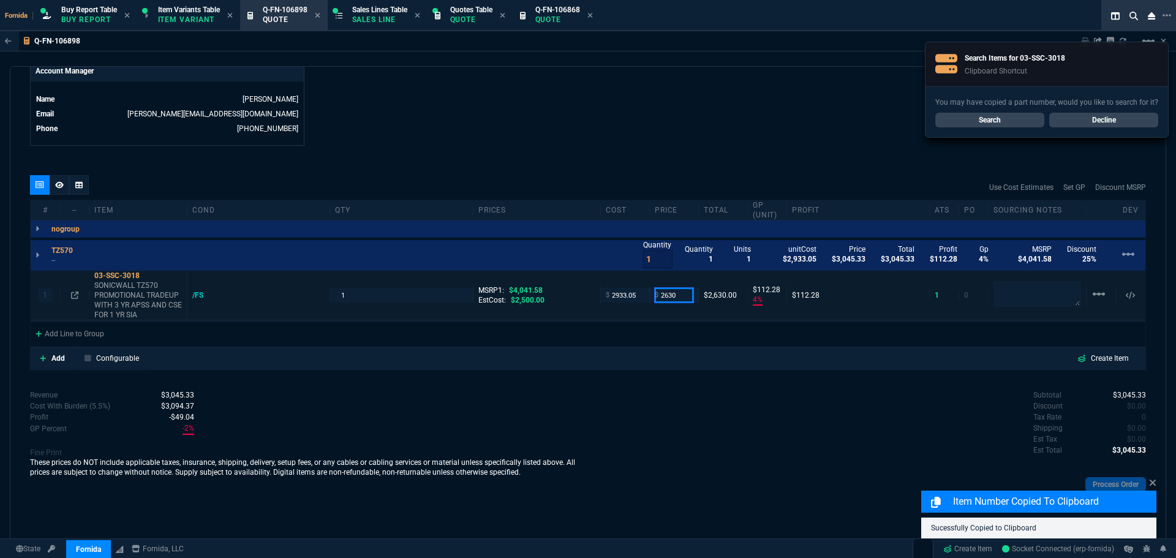
type input "2630"
click at [559, 392] on div "Revenue $3,045.33 Cost $2,933.05 Cost With Burden (5.5%) $3,094.37 Profit -$49.…" at bounding box center [309, 453] width 558 height 126
type input "2630"
type input "-12"
type input "-303"
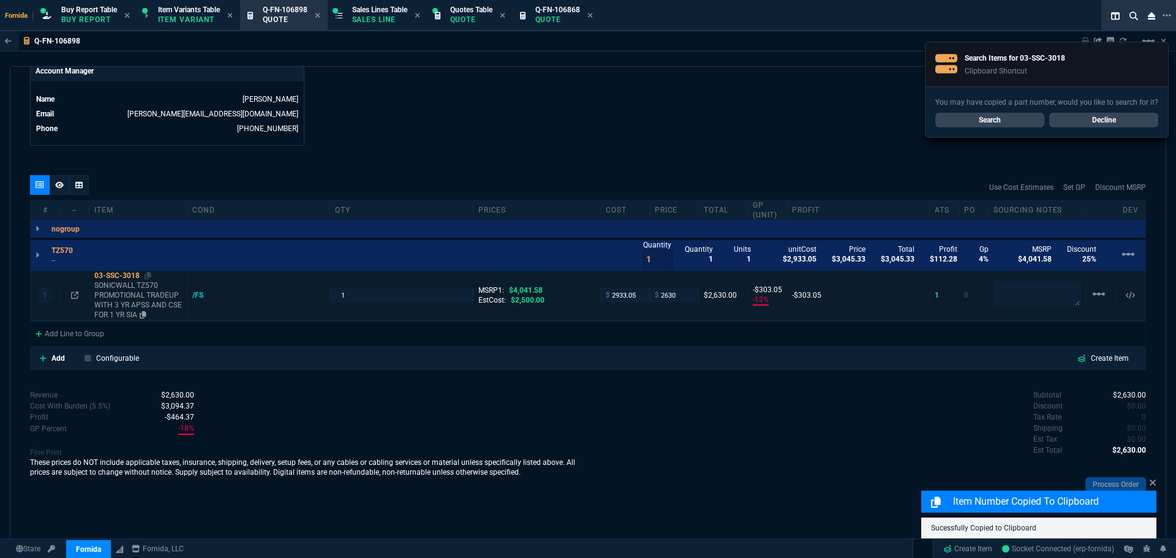
type input "35"
click at [150, 301] on p "SONICWALL TZ570 PROMOTIONAL TRADEUP WITH 3 YR APSS AND CSE FOR 1 YR SIA" at bounding box center [138, 300] width 88 height 39
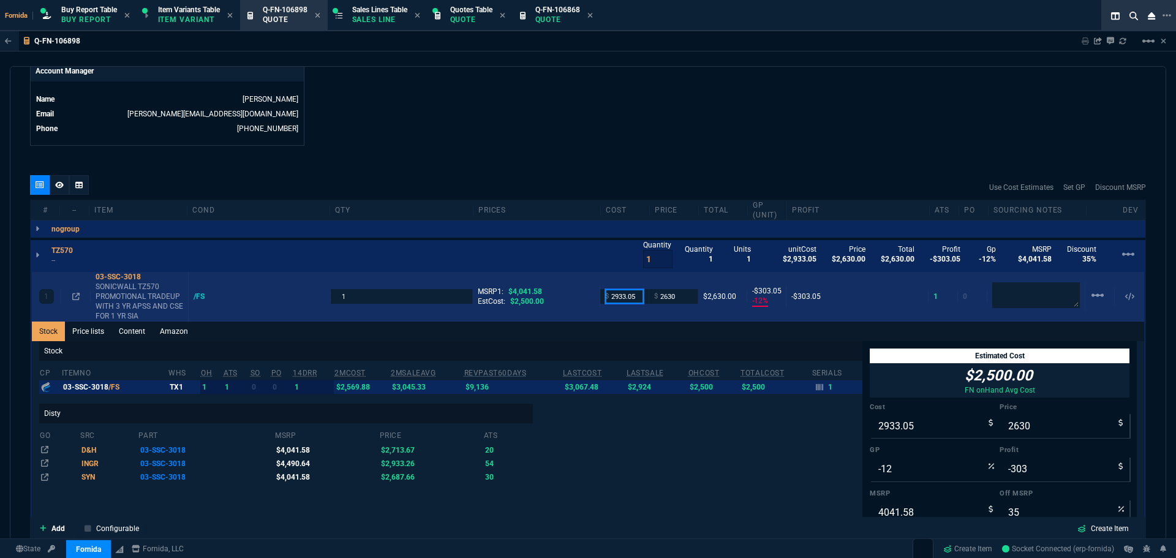
click at [630, 298] on input "2933.05" at bounding box center [624, 296] width 39 height 14
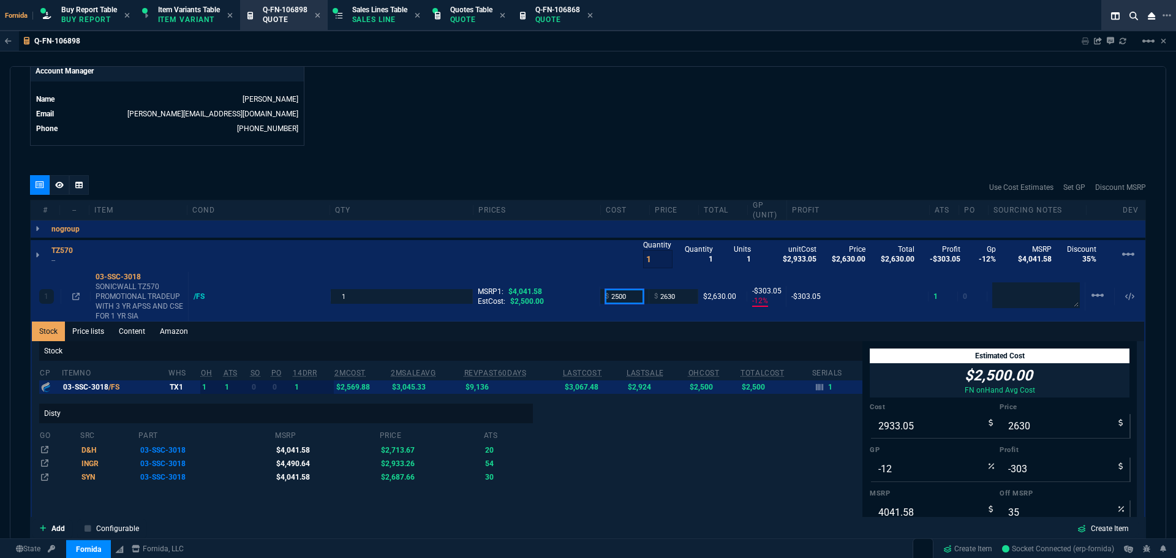
type input "2500"
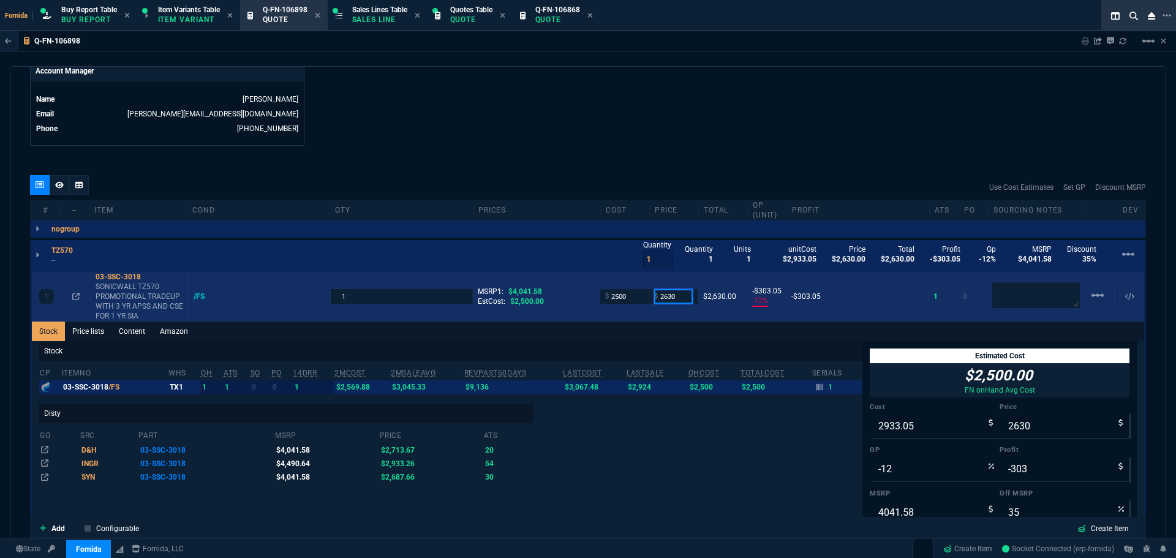
type input "2500"
type input "5"
type input "130"
click at [117, 286] on p "SONICWALL TZ570 PROMOTIONAL TRADEUP WITH 3 YR APSS AND CSE FOR 1 YR SIA" at bounding box center [140, 301] width 88 height 39
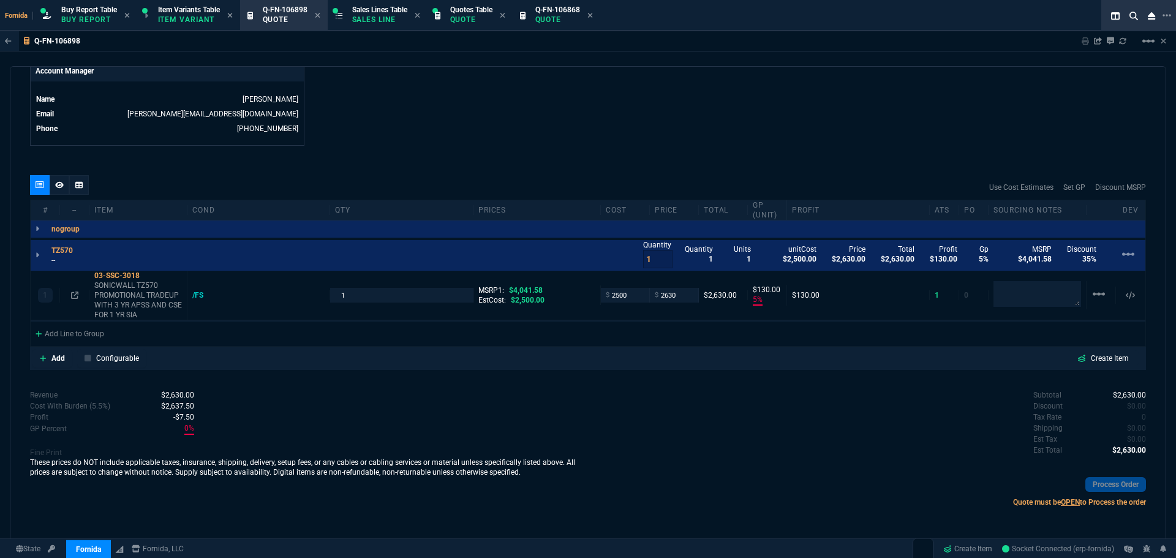
click at [55, 262] on p "--" at bounding box center [65, 261] width 29 height 10
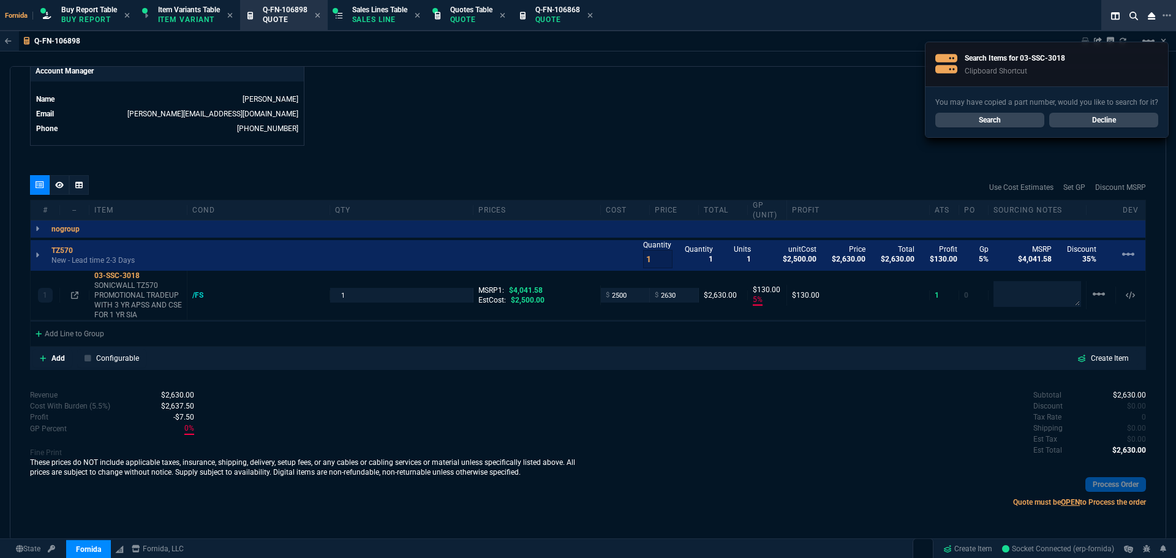
click at [129, 259] on p "New - Lead time 2-3 Days" at bounding box center [92, 261] width 83 height 10
click at [58, 260] on p "Ne" at bounding box center [65, 261] width 29 height 10
click at [67, 181] on div at bounding box center [60, 185] width 20 height 20
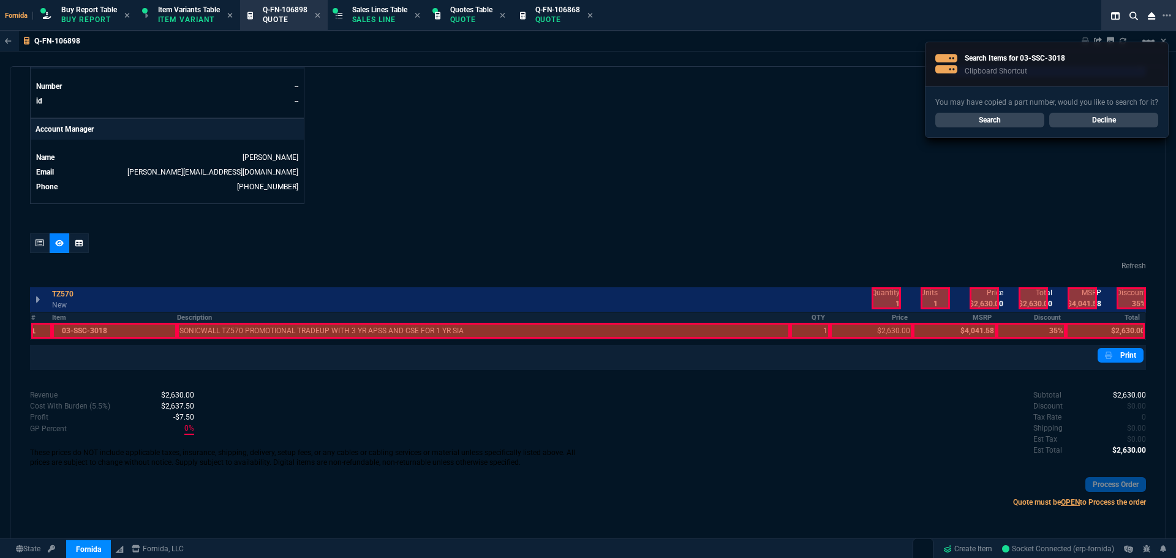
scroll to position [542, 0]
drag, startPoint x: 156, startPoint y: 327, endPoint x: 166, endPoint y: 327, distance: 9.8
click at [166, 327] on div at bounding box center [114, 331] width 125 height 16
click at [234, 327] on div at bounding box center [483, 331] width 613 height 16
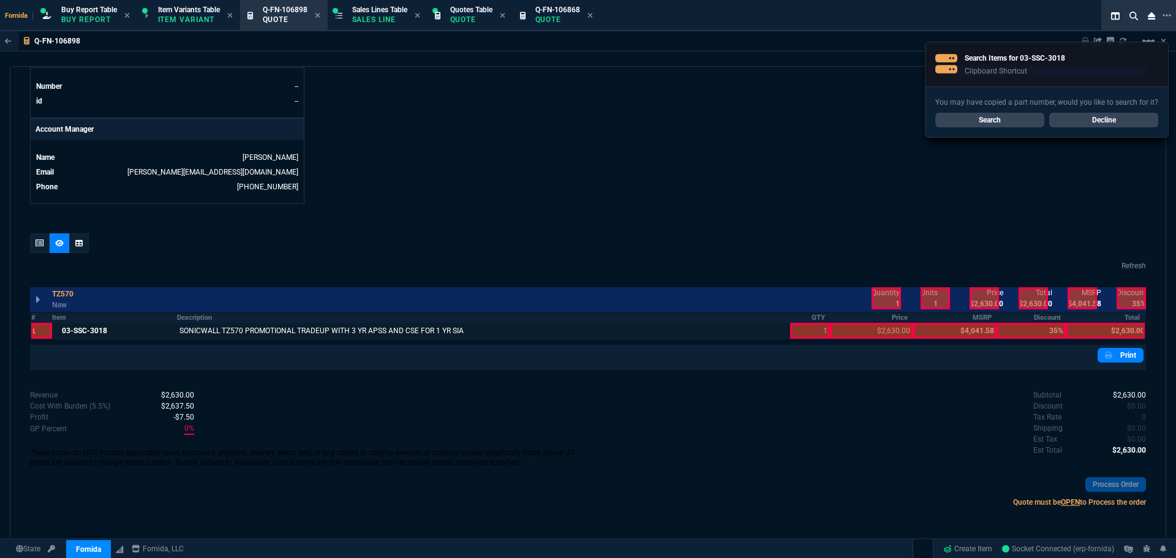
click at [799, 333] on div at bounding box center [810, 331] width 40 height 16
drag, startPoint x: 858, startPoint y: 329, endPoint x: 883, endPoint y: 312, distance: 29.9
click at [860, 329] on div at bounding box center [871, 331] width 83 height 16
click at [887, 297] on div at bounding box center [886, 298] width 29 height 22
drag, startPoint x: 980, startPoint y: 301, endPoint x: 1023, endPoint y: 301, distance: 43.5
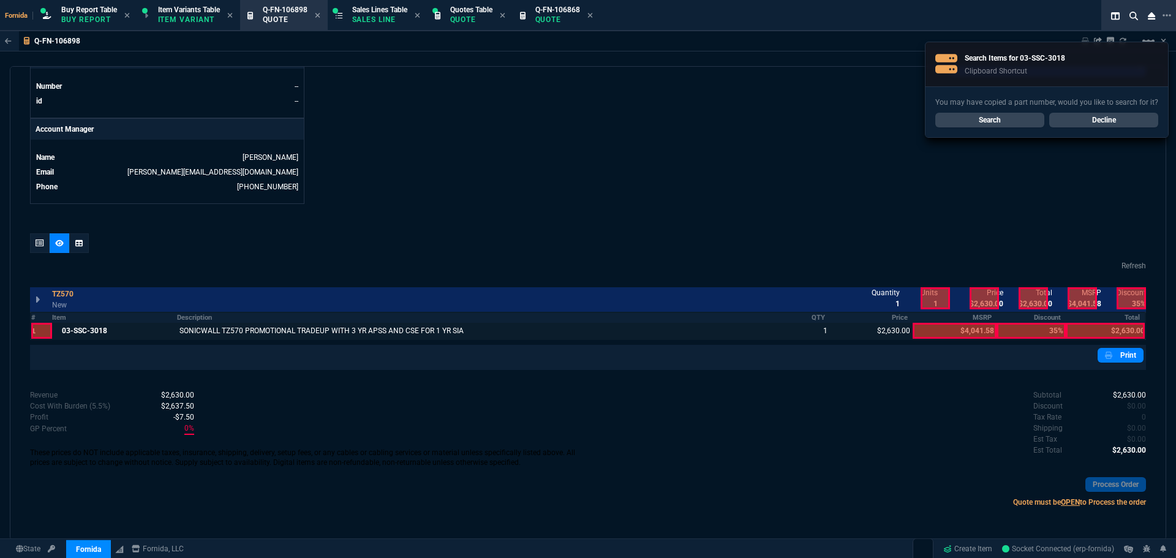
click at [982, 301] on div at bounding box center [984, 298] width 29 height 22
drag, startPoint x: 1024, startPoint y: 301, endPoint x: 1116, endPoint y: 324, distance: 95.3
click at [1024, 301] on div at bounding box center [1033, 298] width 29 height 22
click at [1121, 325] on div at bounding box center [1105, 331] width 79 height 16
click at [44, 237] on div at bounding box center [40, 243] width 20 height 20
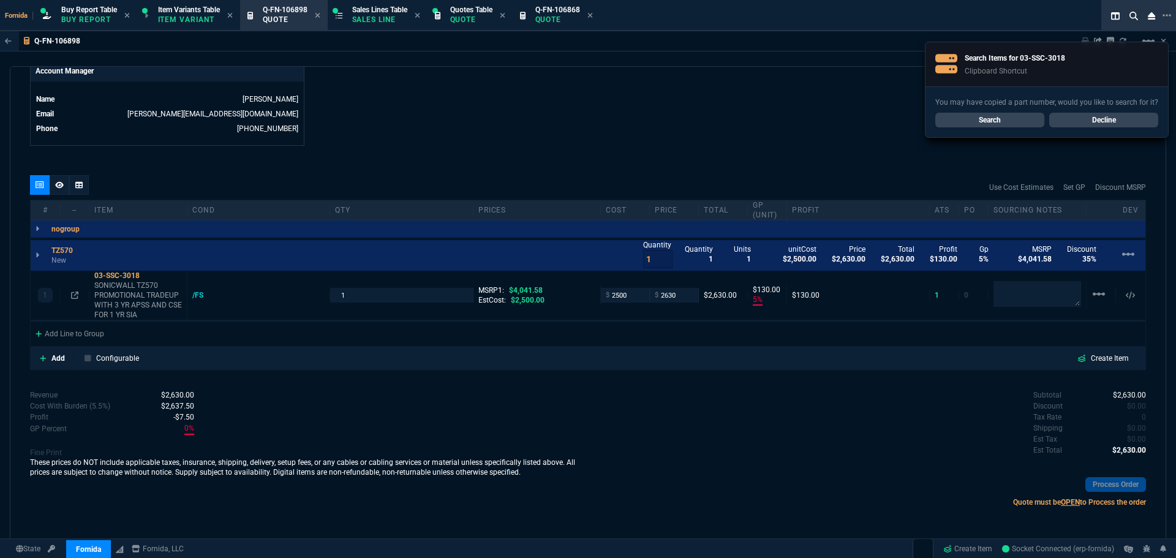
type input "5"
type input "130"
type input "35"
click at [621, 148] on div "quote Q-FN-106898 TX RED ONE NETWORK SOLUTIONS LLC draft Fornida, LLC 2609 Tech…" at bounding box center [588, 303] width 1157 height 474
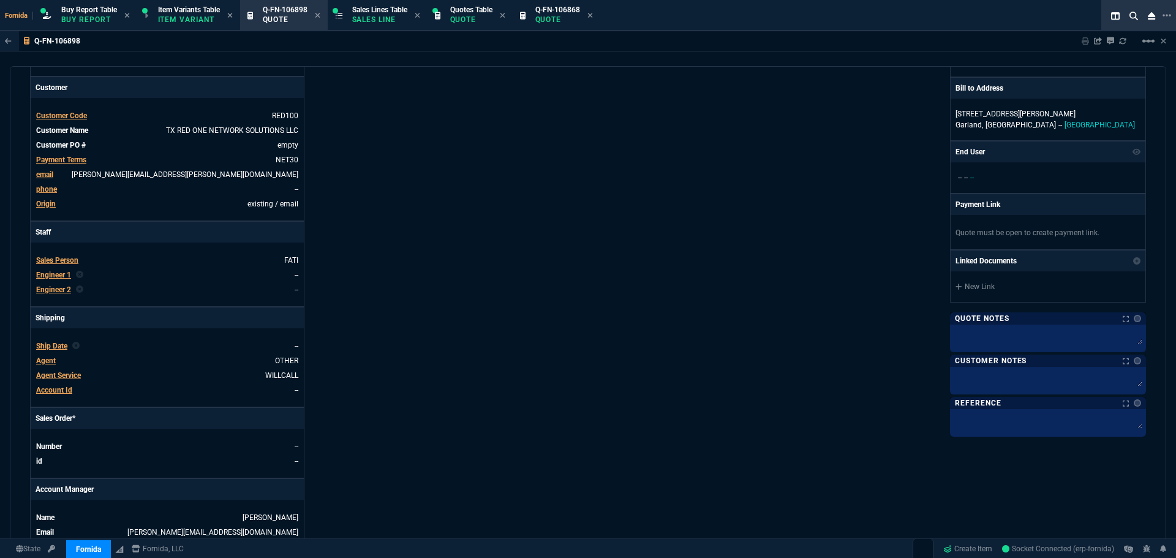
scroll to position [0, 0]
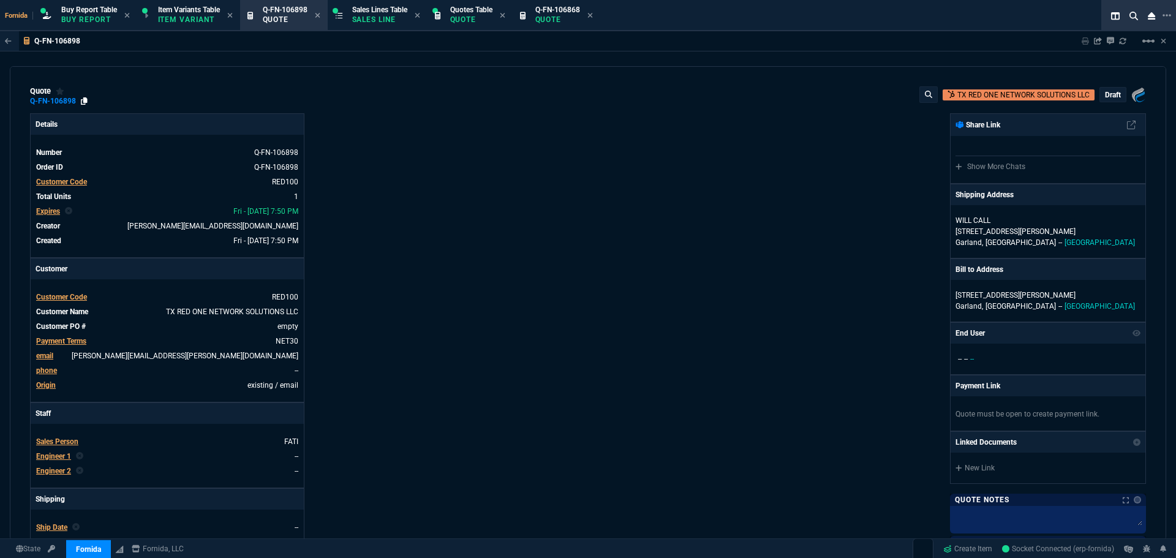
click at [85, 97] on icon at bounding box center [84, 100] width 7 height 7
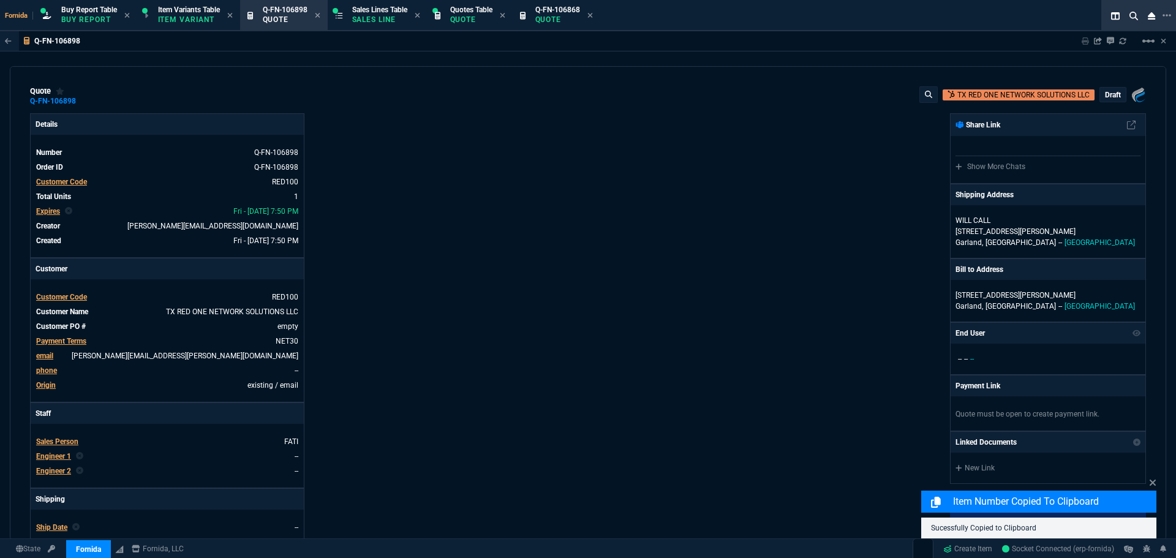
click at [719, 138] on div "Fornida, LLC 2609 Technology Dr Suite 300 Plano, TX 75074 Share Link Show More …" at bounding box center [867, 429] width 558 height 632
click at [1105, 93] on p "draft" at bounding box center [1113, 95] width 16 height 10
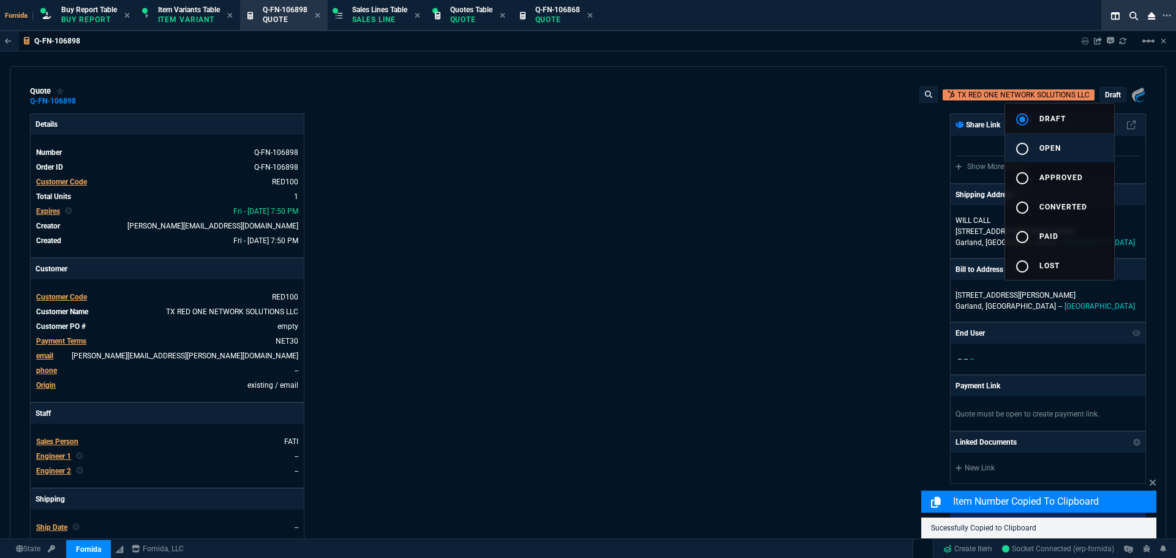
click at [1059, 138] on button "radio_button_unchecked open" at bounding box center [1060, 147] width 109 height 29
click at [738, 168] on div at bounding box center [588, 279] width 1176 height 558
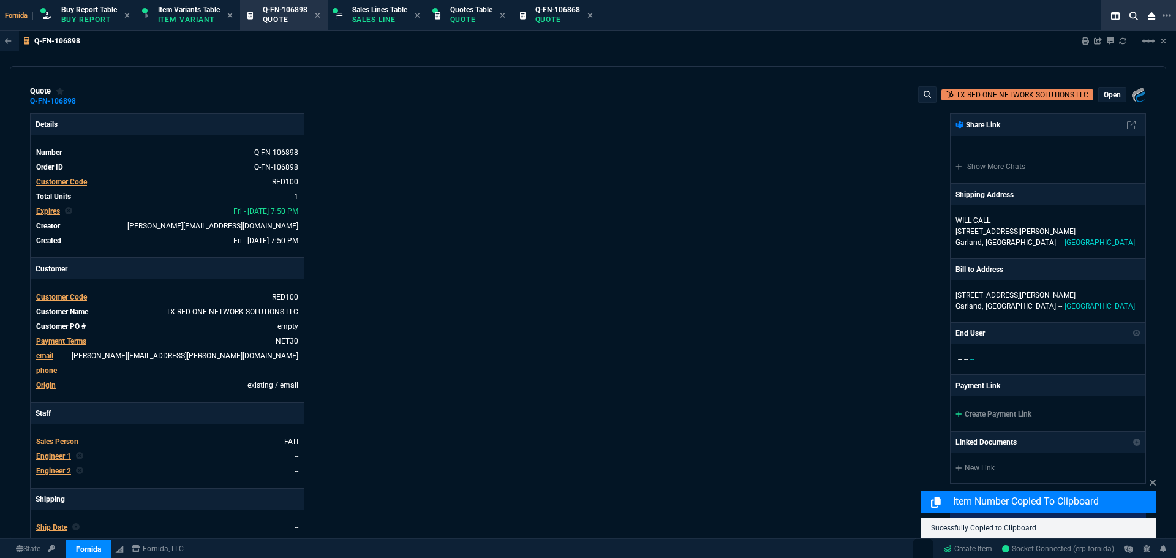
type input "5"
type input "130"
type input "4041.58"
type input "35"
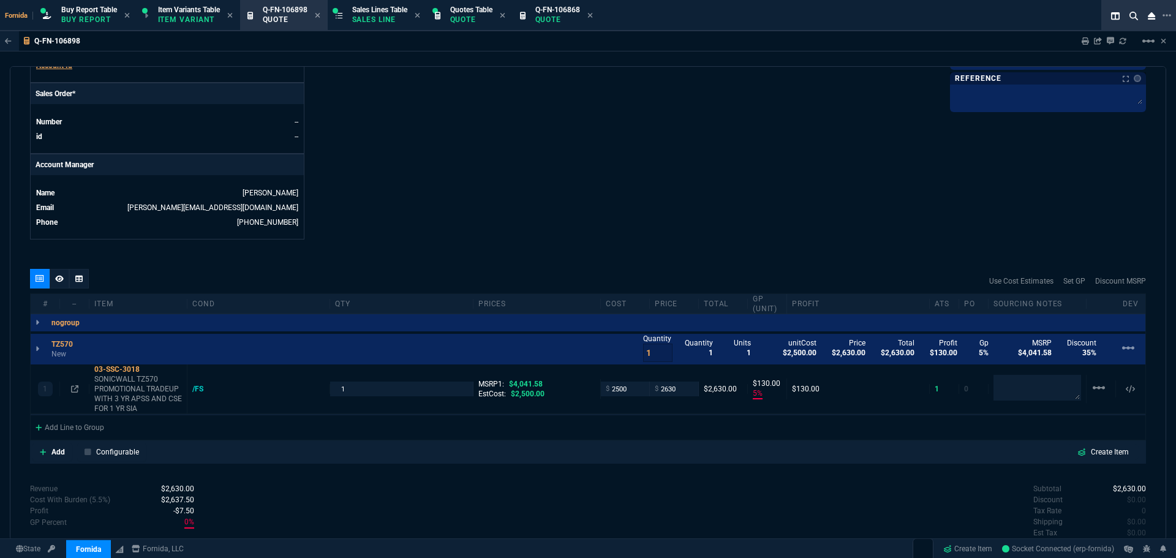
scroll to position [589, 0]
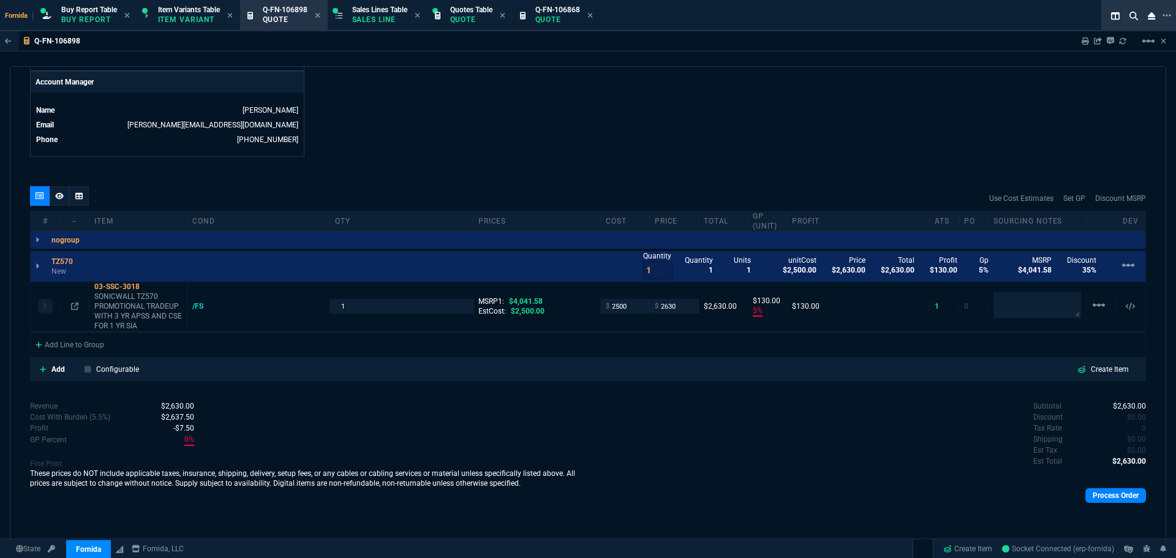
drag, startPoint x: 548, startPoint y: 9, endPoint x: 567, endPoint y: 86, distance: 78.9
click at [548, 9] on span "Q-FN-106868" at bounding box center [558, 10] width 45 height 9
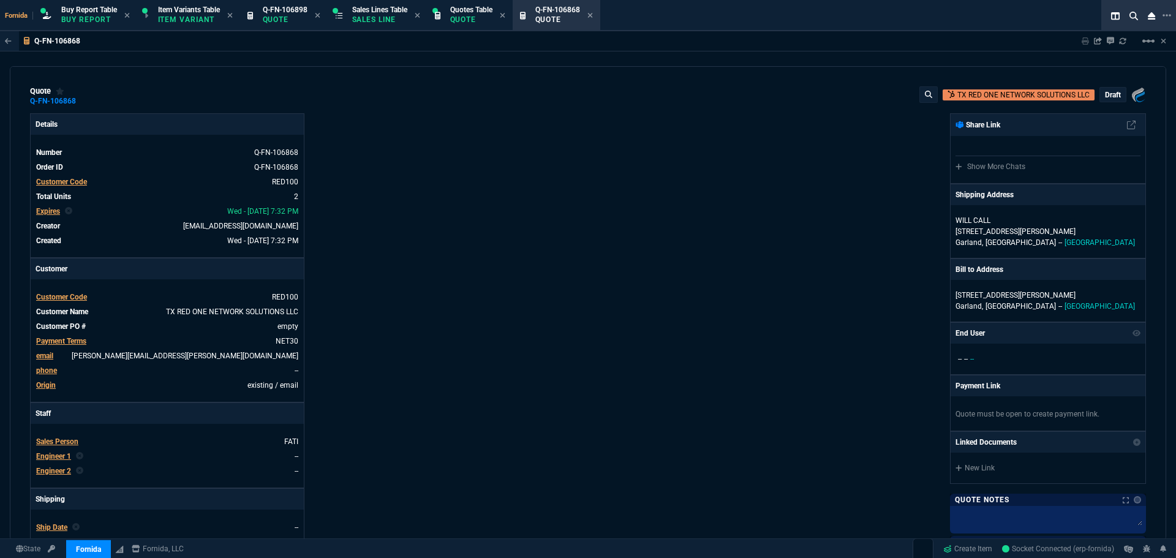
type input "26"
type input "1240"
type input "29"
type input "1761"
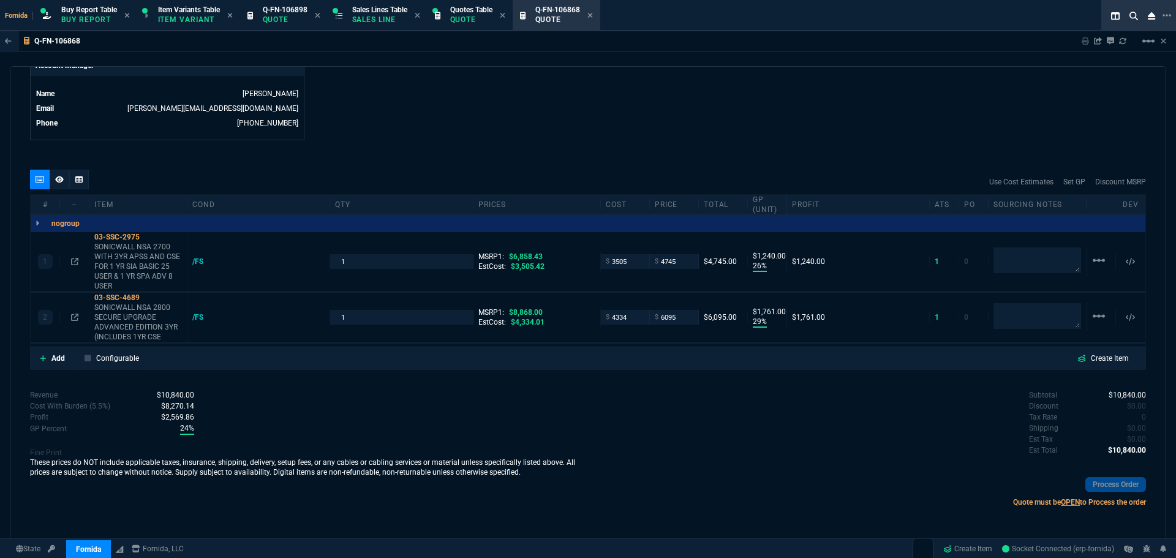
type input "6858.43"
type input "8868"
type input "31"
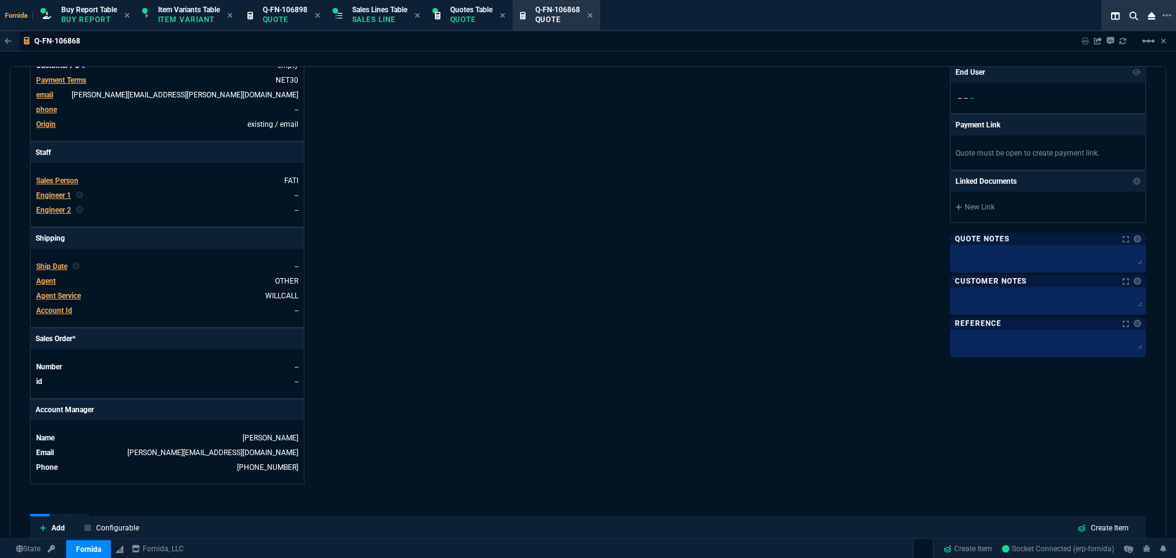
scroll to position [54, 0]
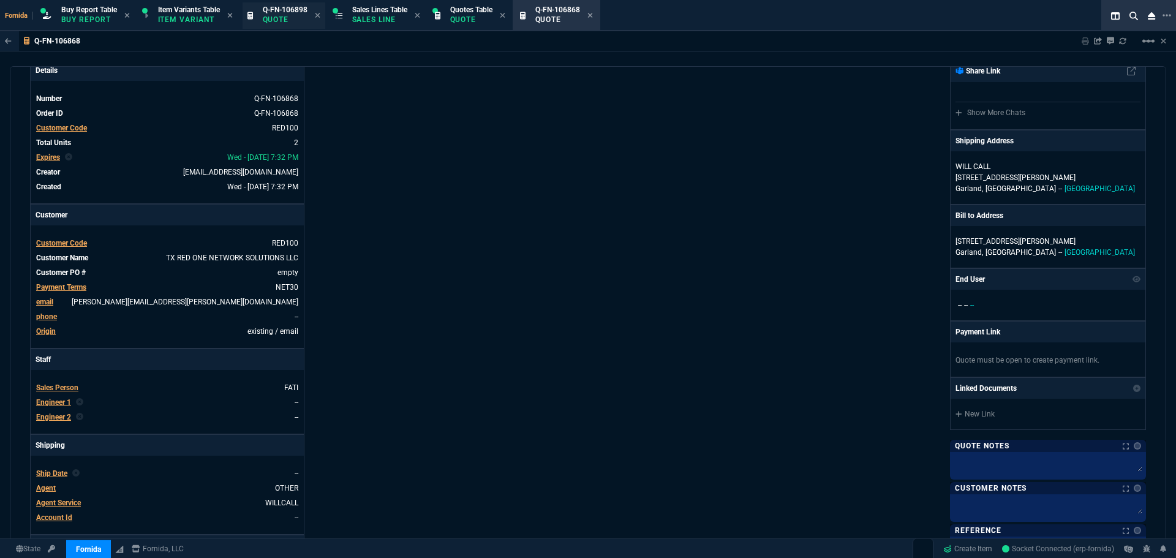
click at [283, 18] on p "Quote" at bounding box center [285, 20] width 45 height 10
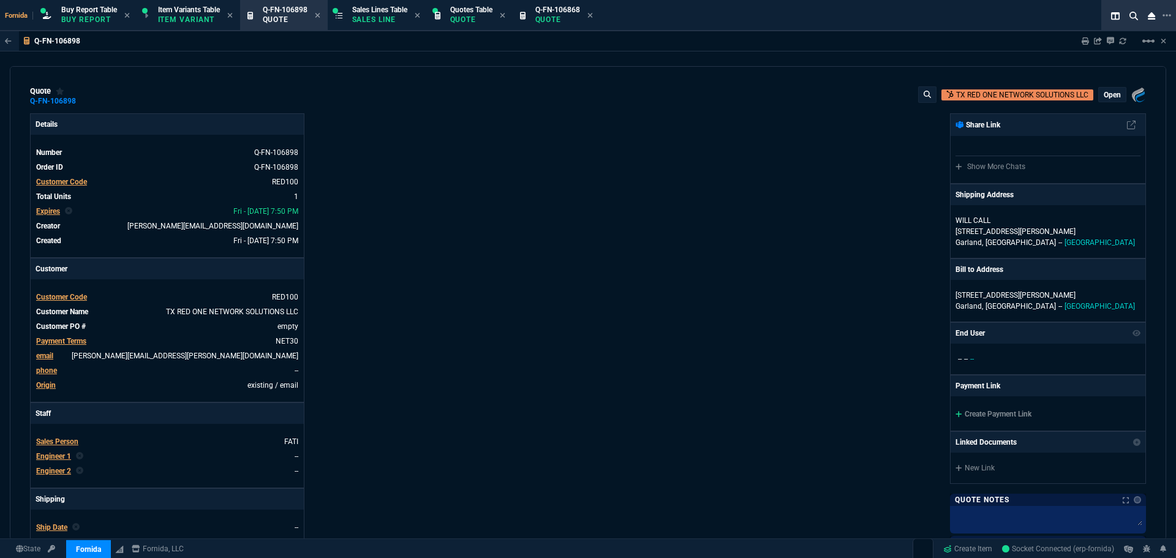
type input "5"
type input "130"
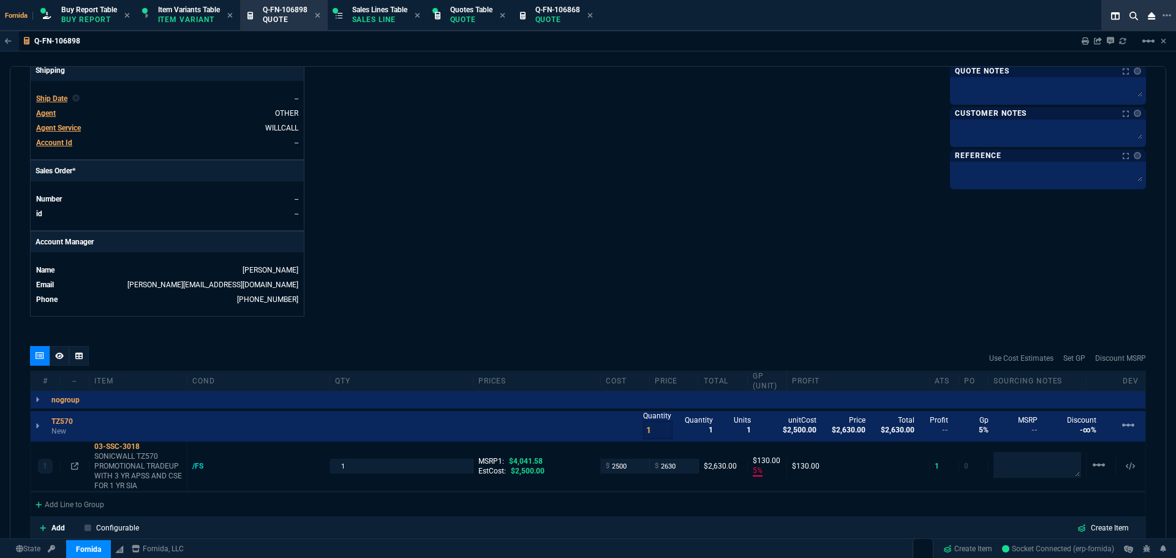
type input "35"
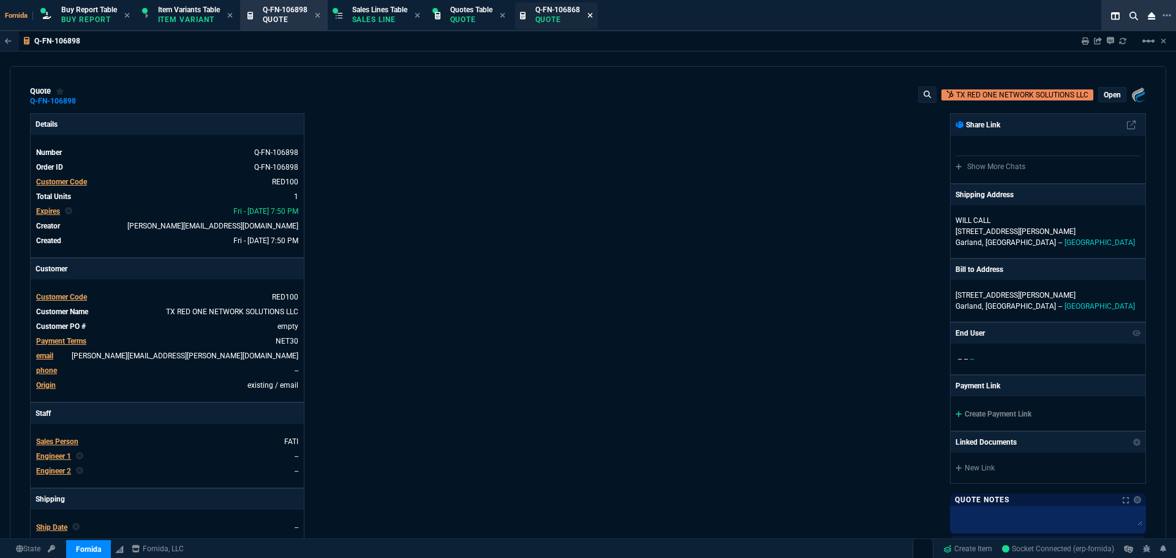
click at [593, 17] on icon at bounding box center [590, 15] width 5 height 5
drag, startPoint x: 290, startPoint y: 20, endPoint x: 497, endPoint y: 18, distance: 207.1
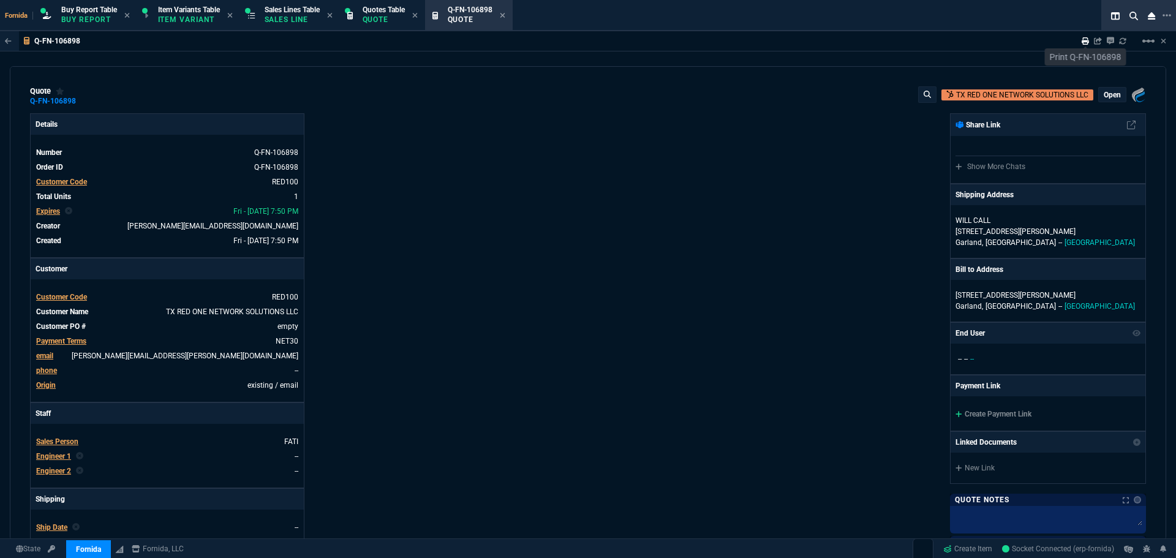
click at [1087, 46] on link at bounding box center [1085, 41] width 7 height 10
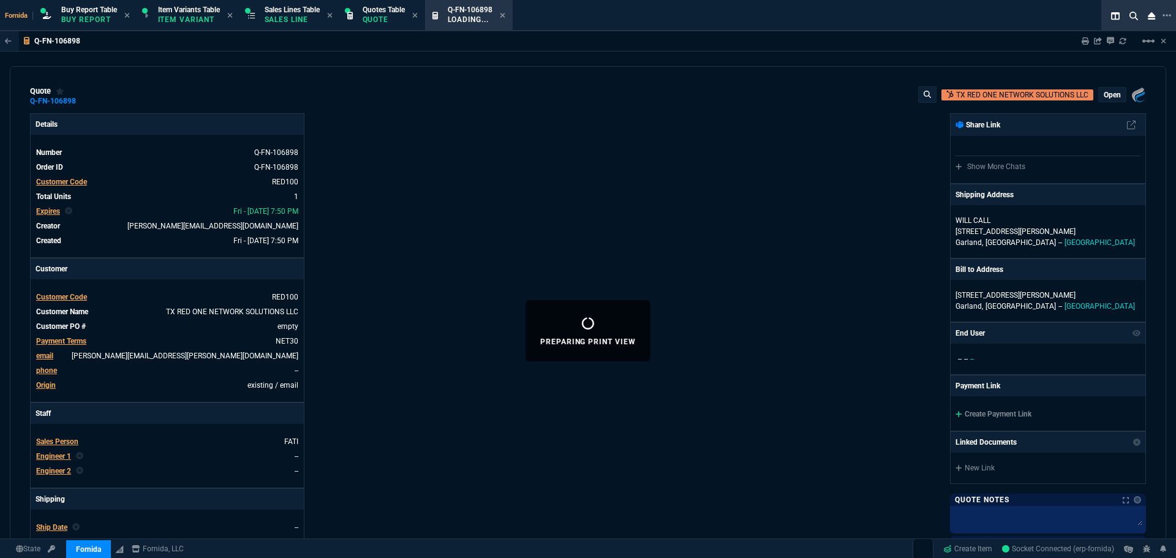
click at [648, 225] on div "Fornida, LLC 2609 Technology Dr Suite 300 Plano, TX 75074 Share Link Show More …" at bounding box center [867, 429] width 558 height 632
type input "35"
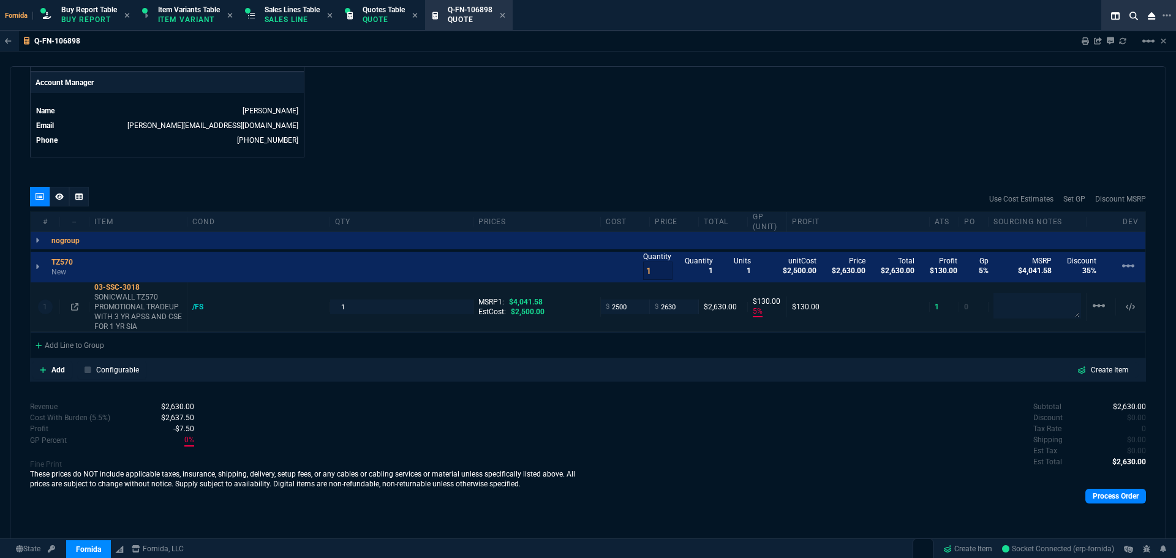
scroll to position [589, 0]
drag, startPoint x: 73, startPoint y: 308, endPoint x: 134, endPoint y: 363, distance: 82.4
click at [73, 308] on icon at bounding box center [74, 306] width 7 height 7
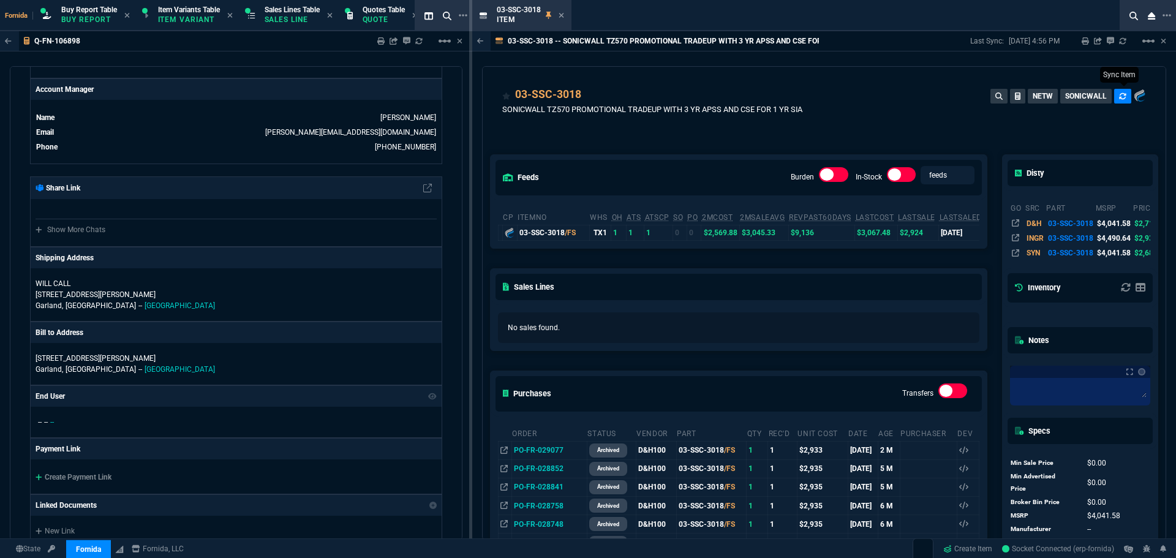
click at [1119, 93] on icon at bounding box center [1122, 96] width 7 height 7
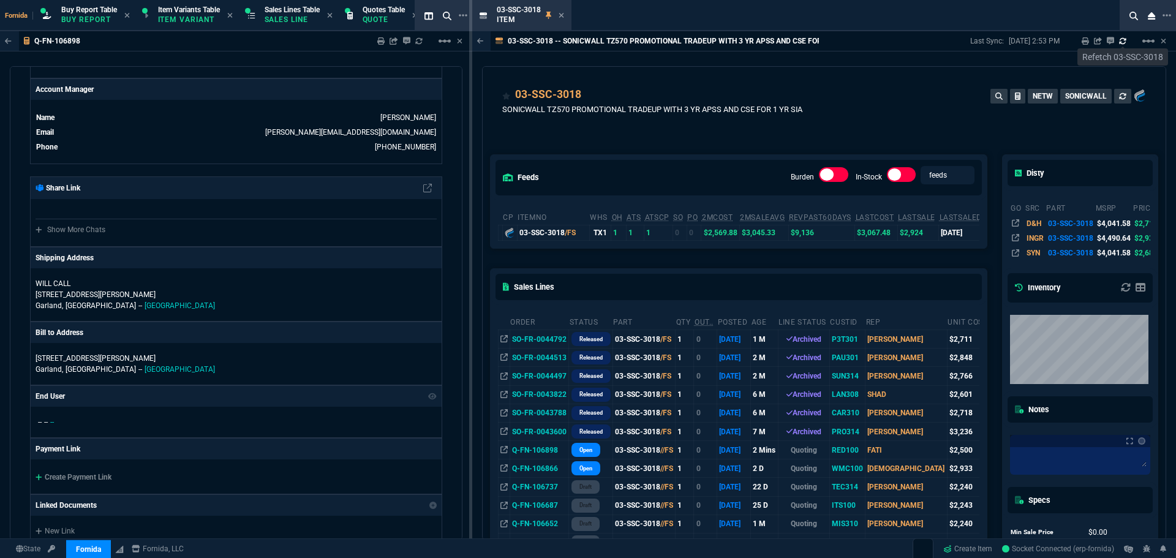
click at [1122, 42] on icon at bounding box center [1122, 40] width 7 height 7
